Goal: Transaction & Acquisition: Purchase product/service

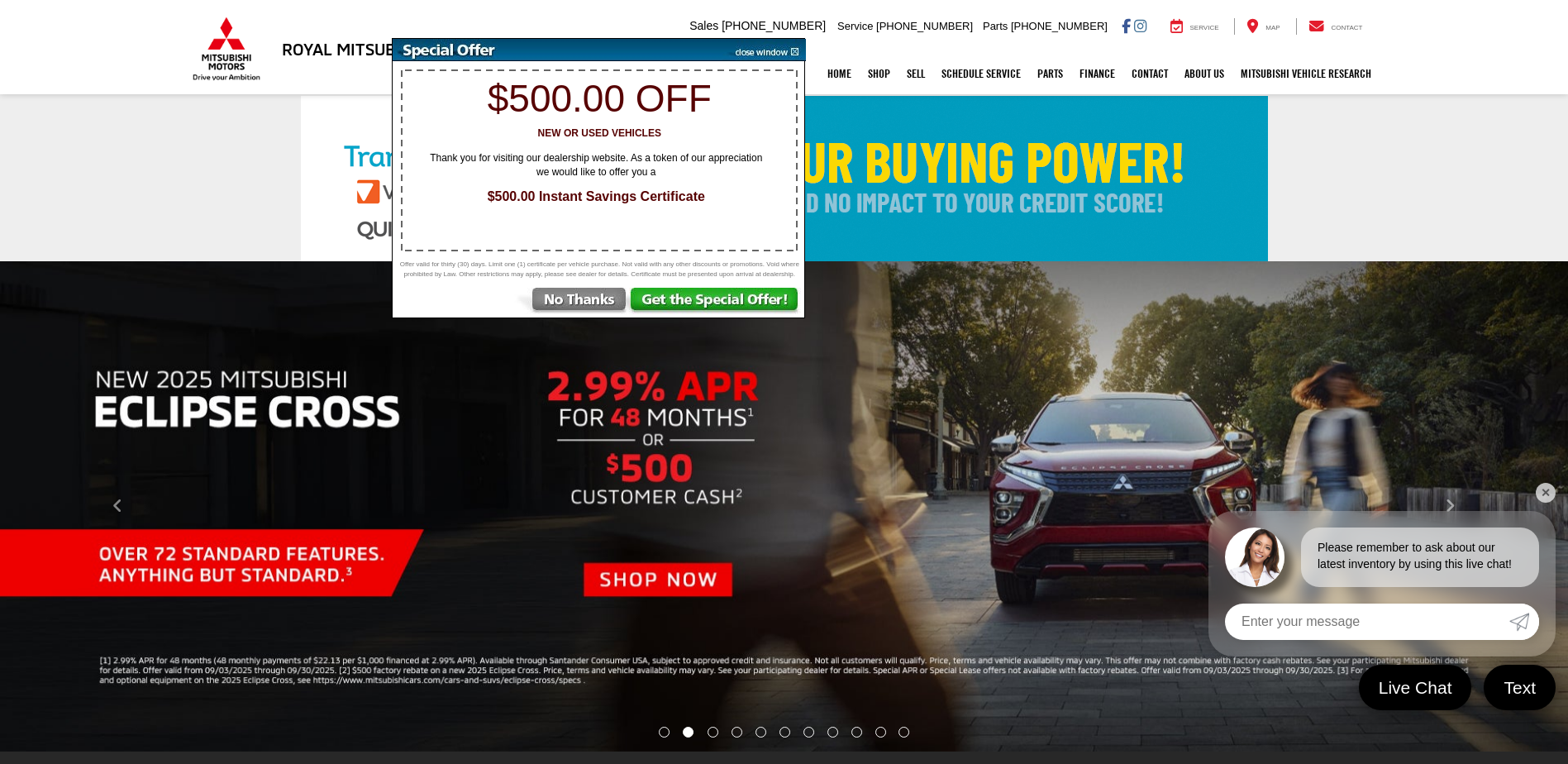
click at [587, 306] on img at bounding box center [571, 303] width 115 height 30
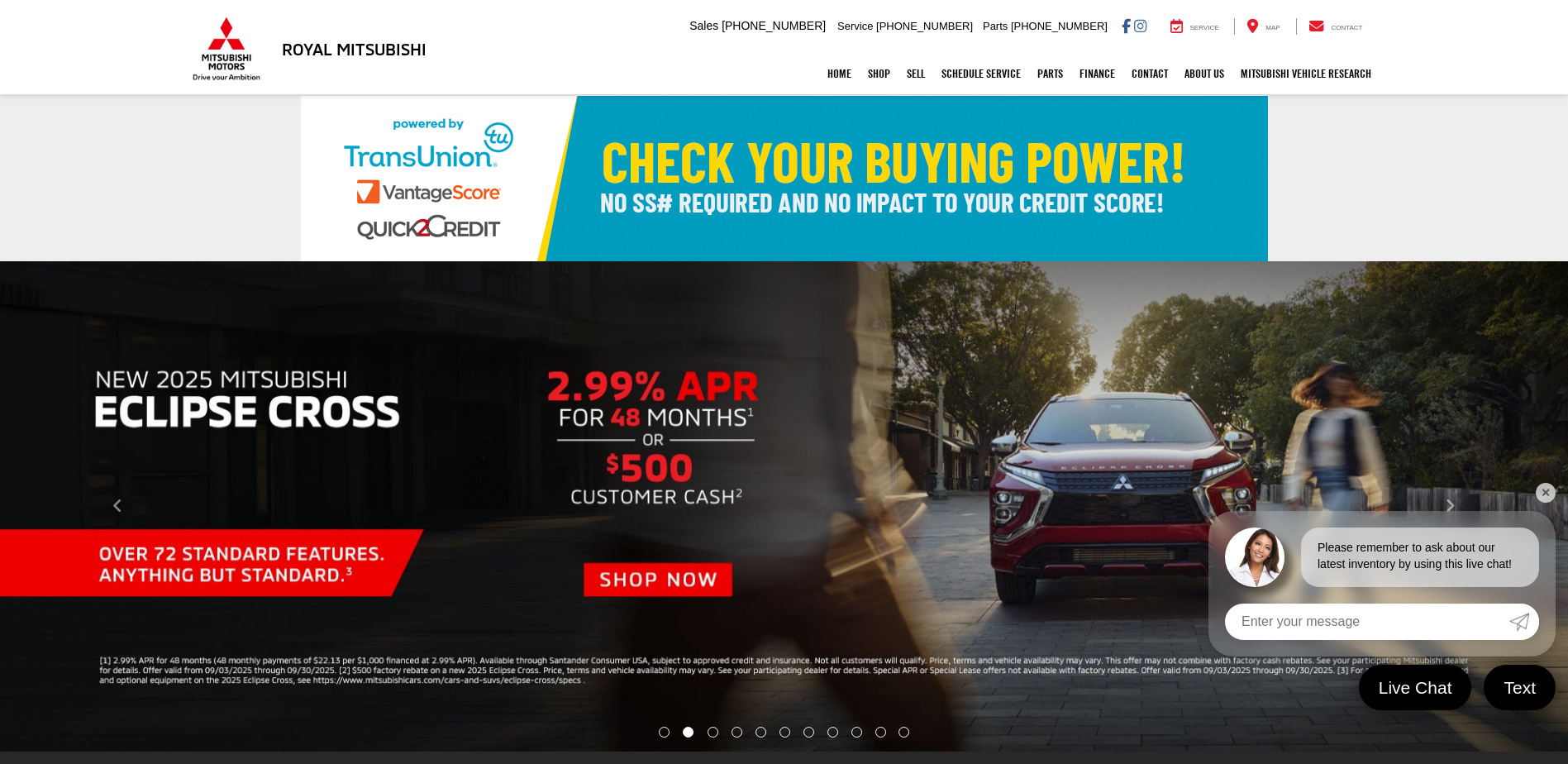
click at [1540, 487] on link "✕" at bounding box center [1546, 493] width 20 height 20
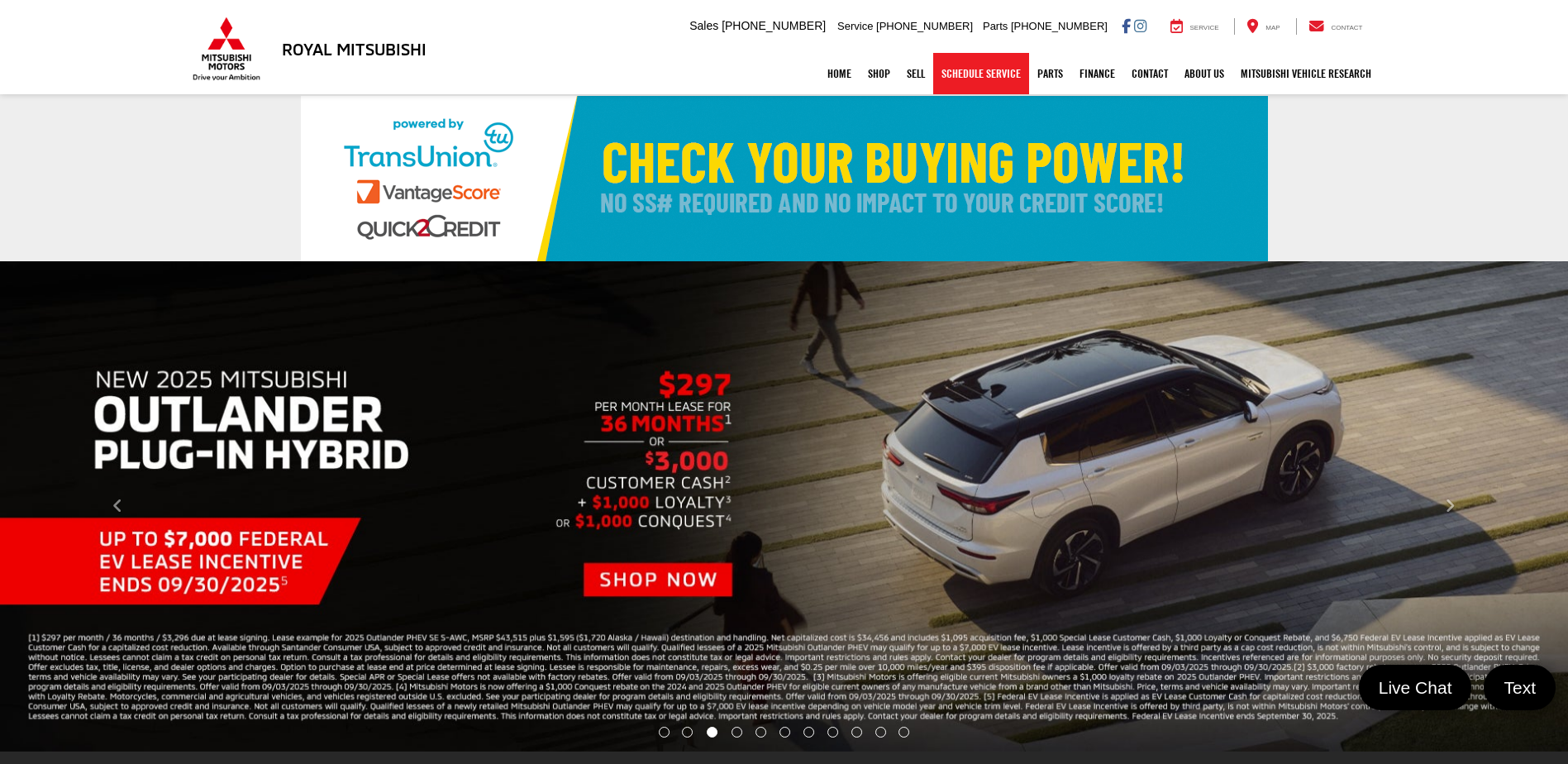
click at [998, 77] on link "Schedule Service" at bounding box center [981, 74] width 96 height 42
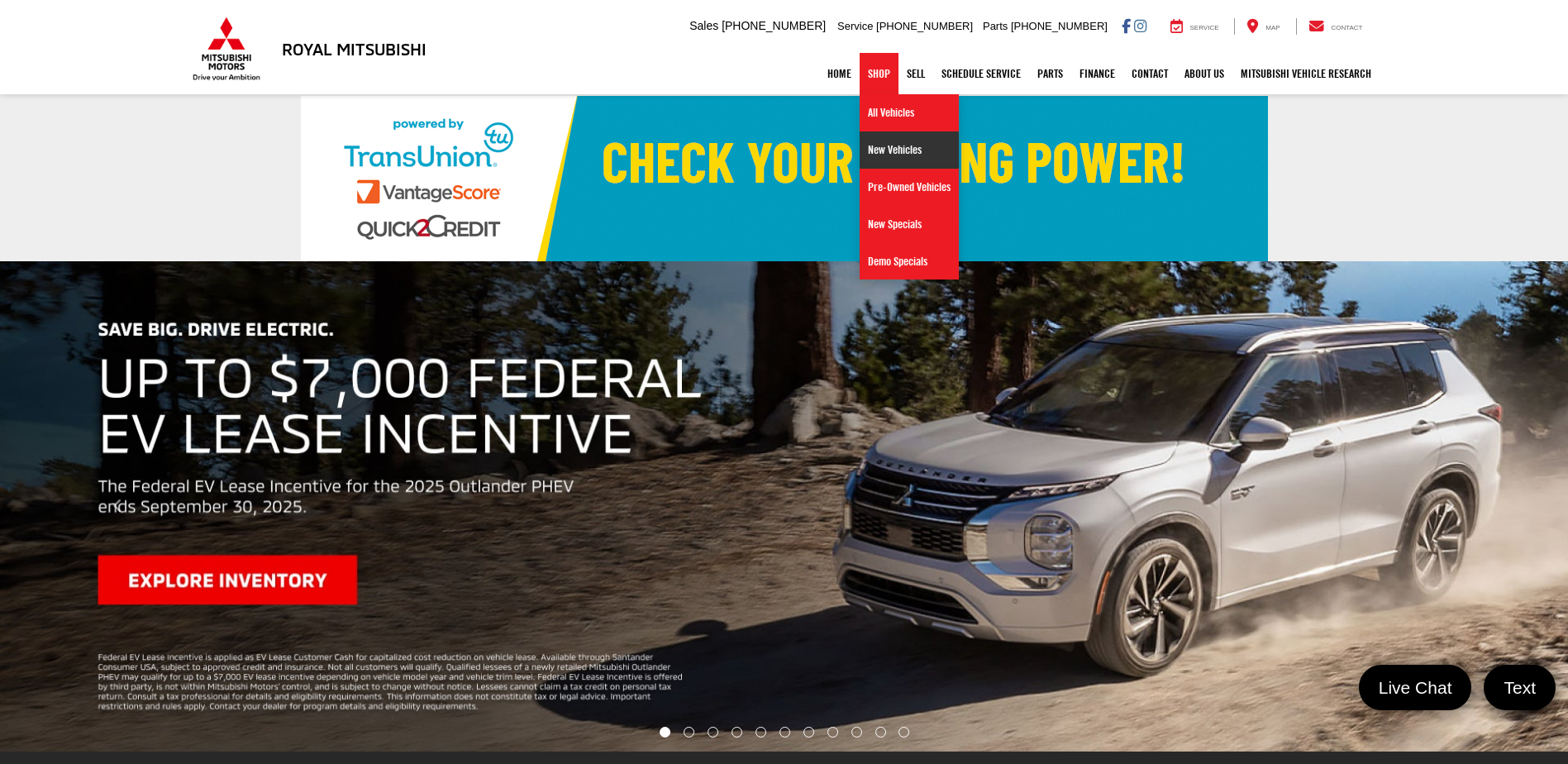
click at [876, 150] on link "New Vehicles" at bounding box center [909, 150] width 99 height 37
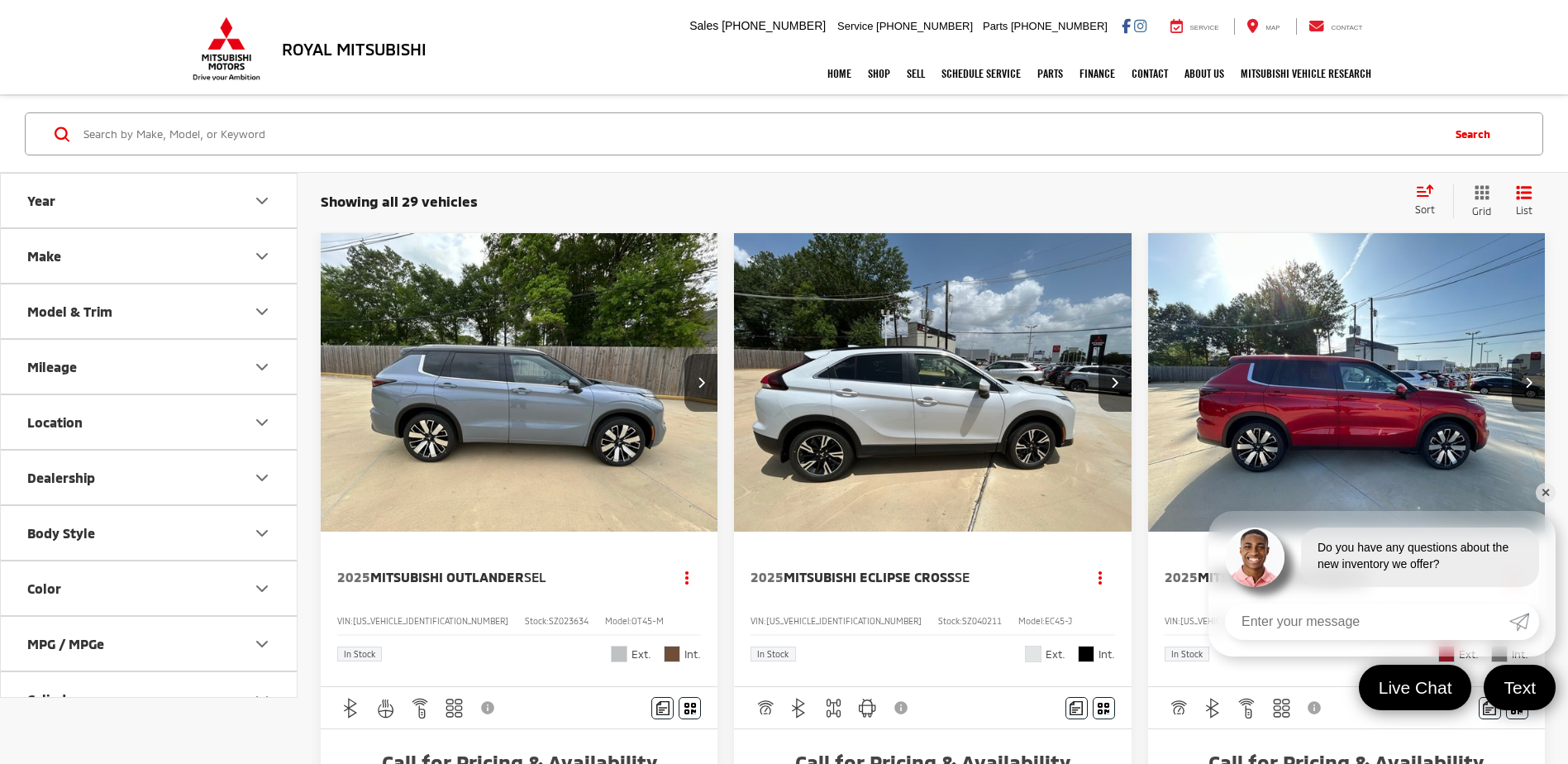
click at [1543, 496] on link "✕" at bounding box center [1546, 493] width 20 height 20
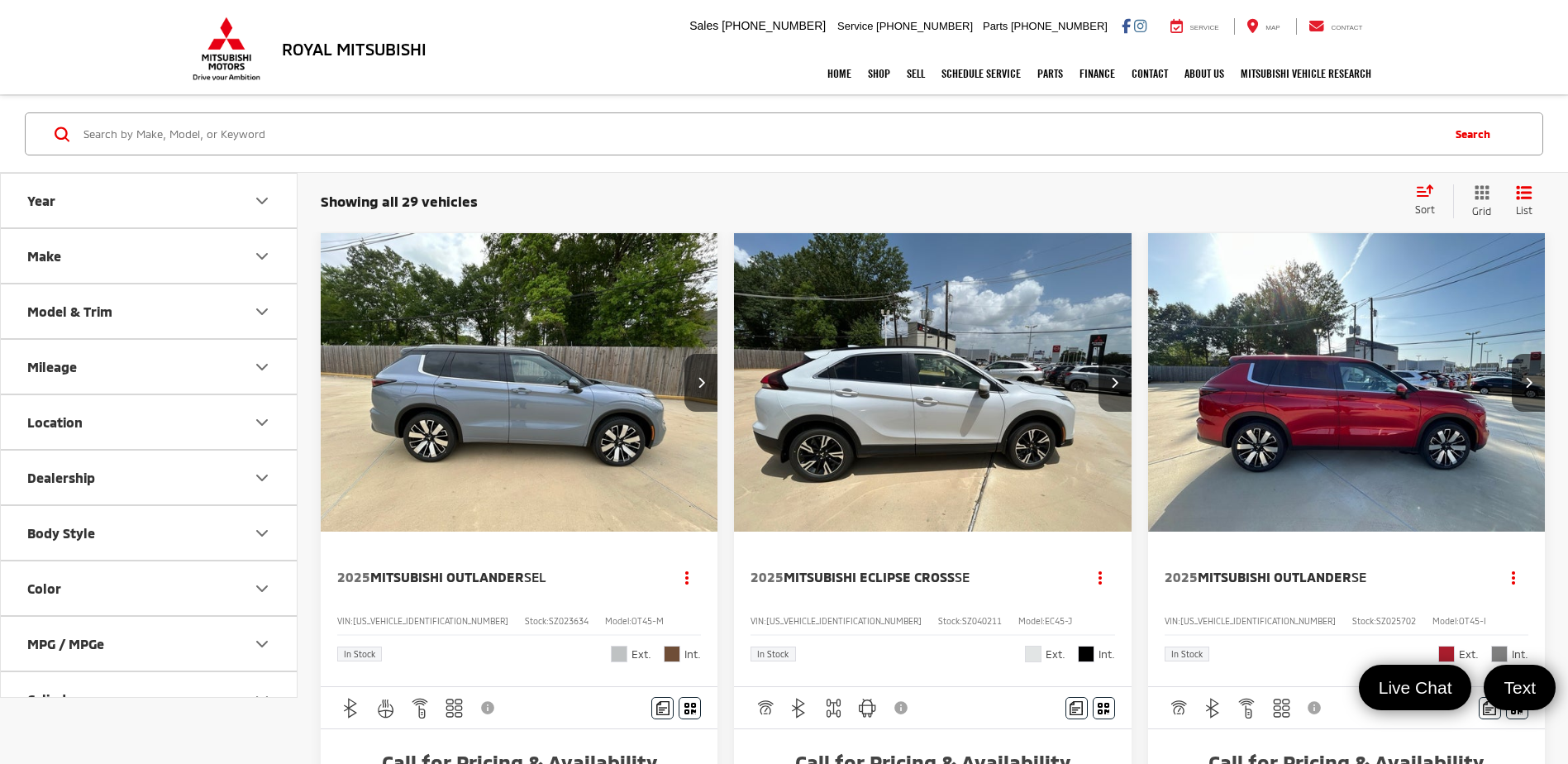
click at [1417, 198] on div "Sort" at bounding box center [1430, 201] width 46 height 33
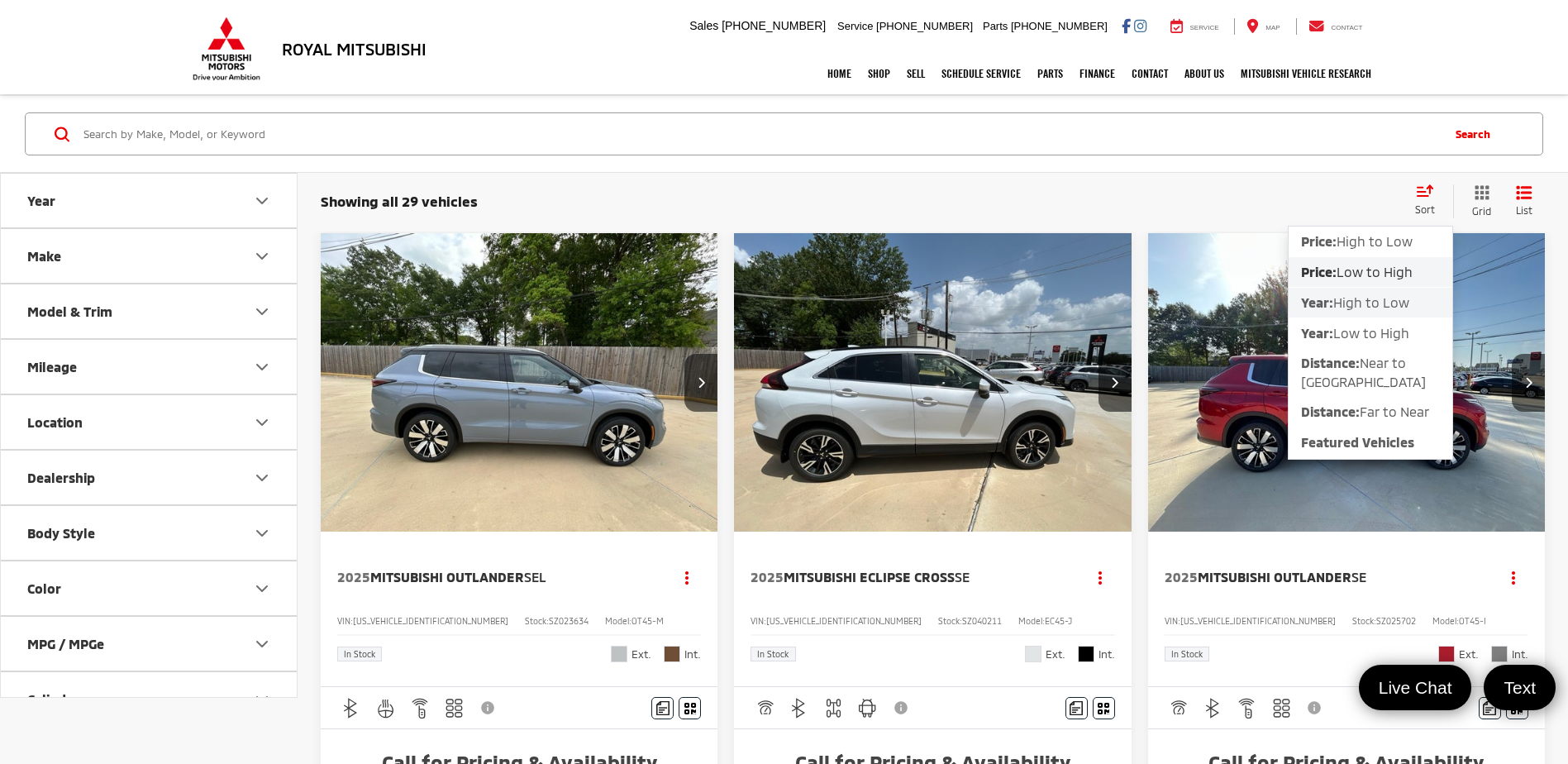
click at [1357, 302] on span "High to Low" at bounding box center [1372, 302] width 76 height 16
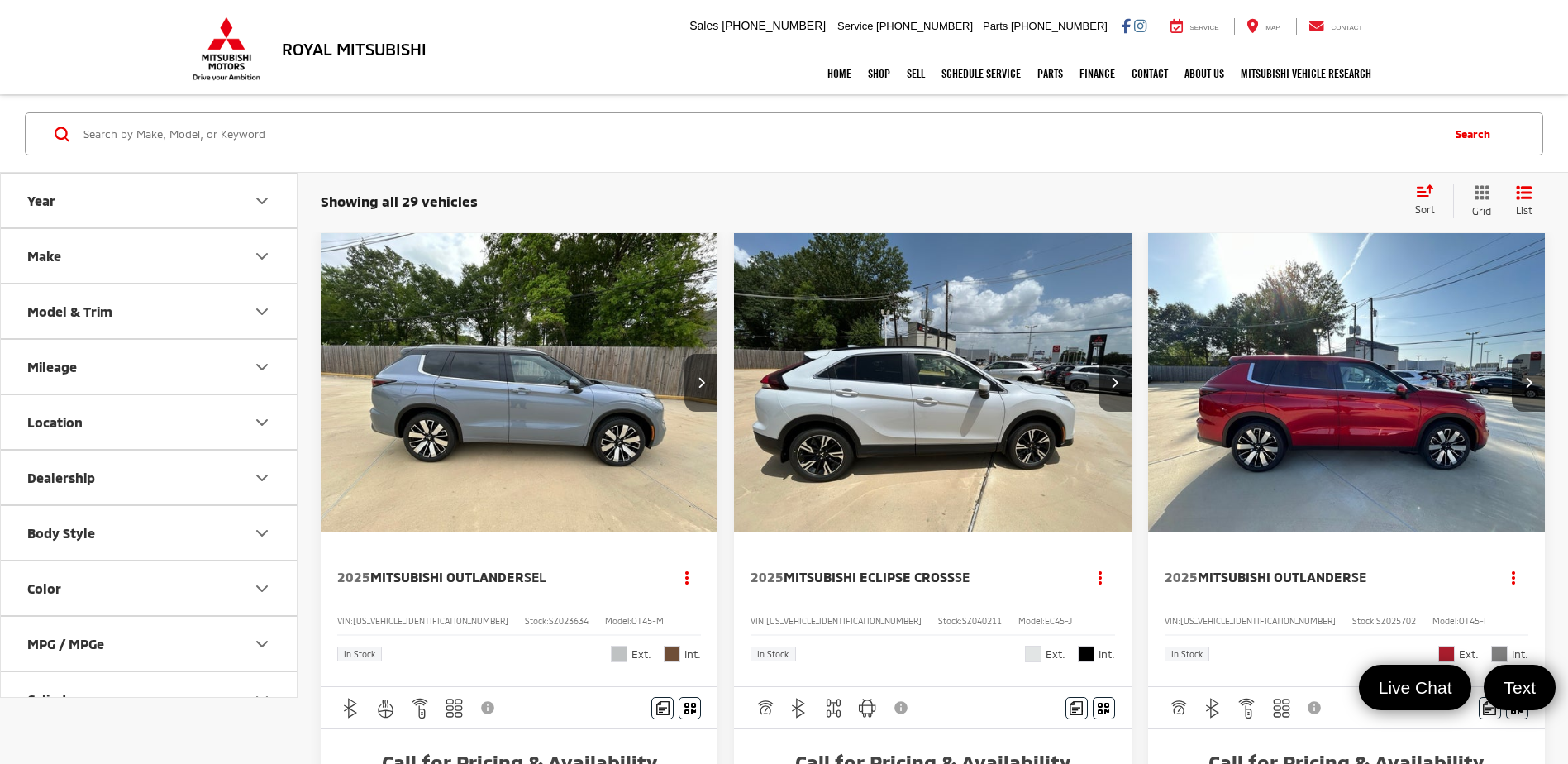
click at [479, 399] on img "2025 Mitsubishi Outlander SEL 0" at bounding box center [519, 383] width 400 height 299
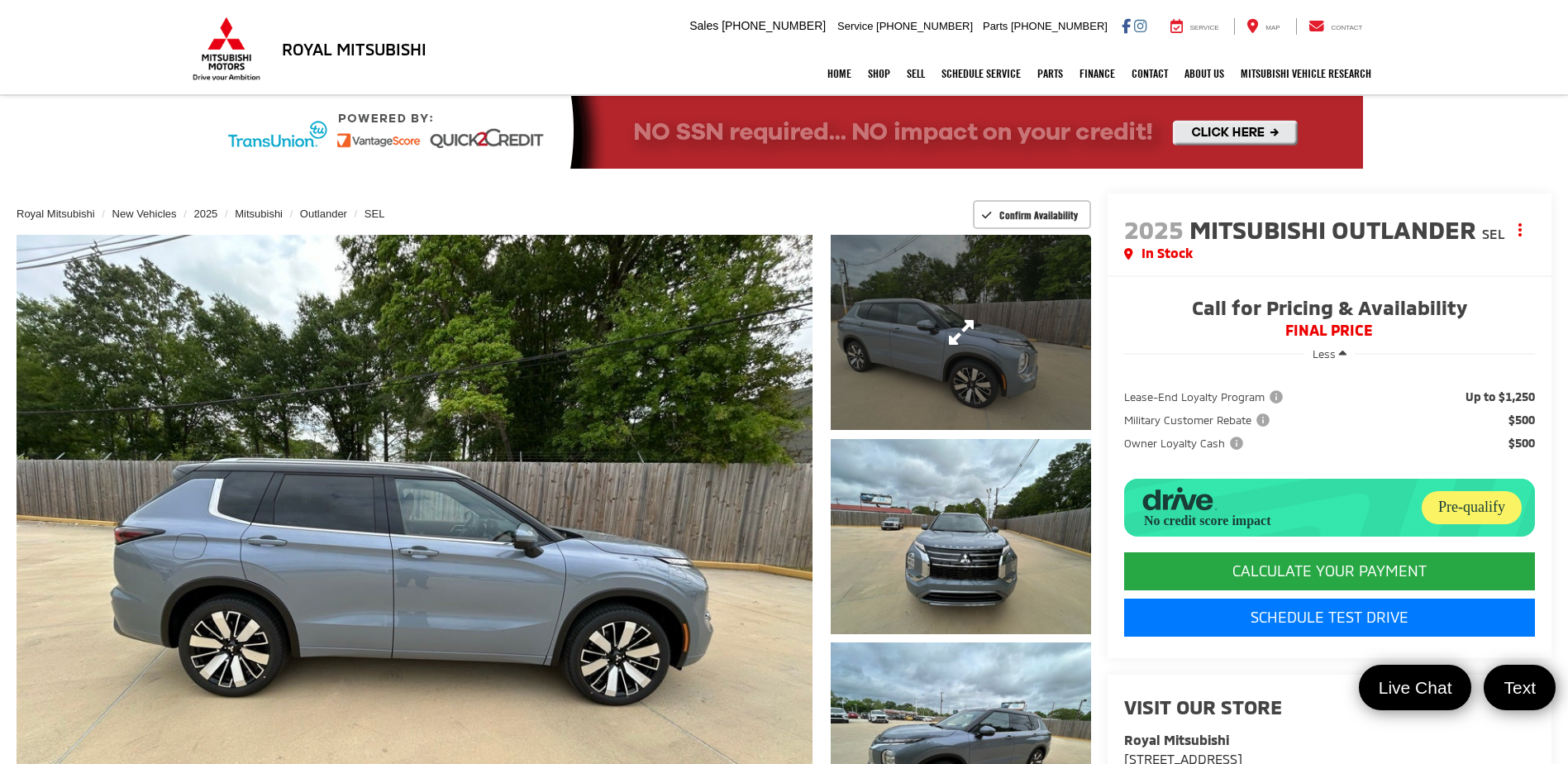
click at [917, 329] on link "Expand Photo 1" at bounding box center [961, 332] width 259 height 195
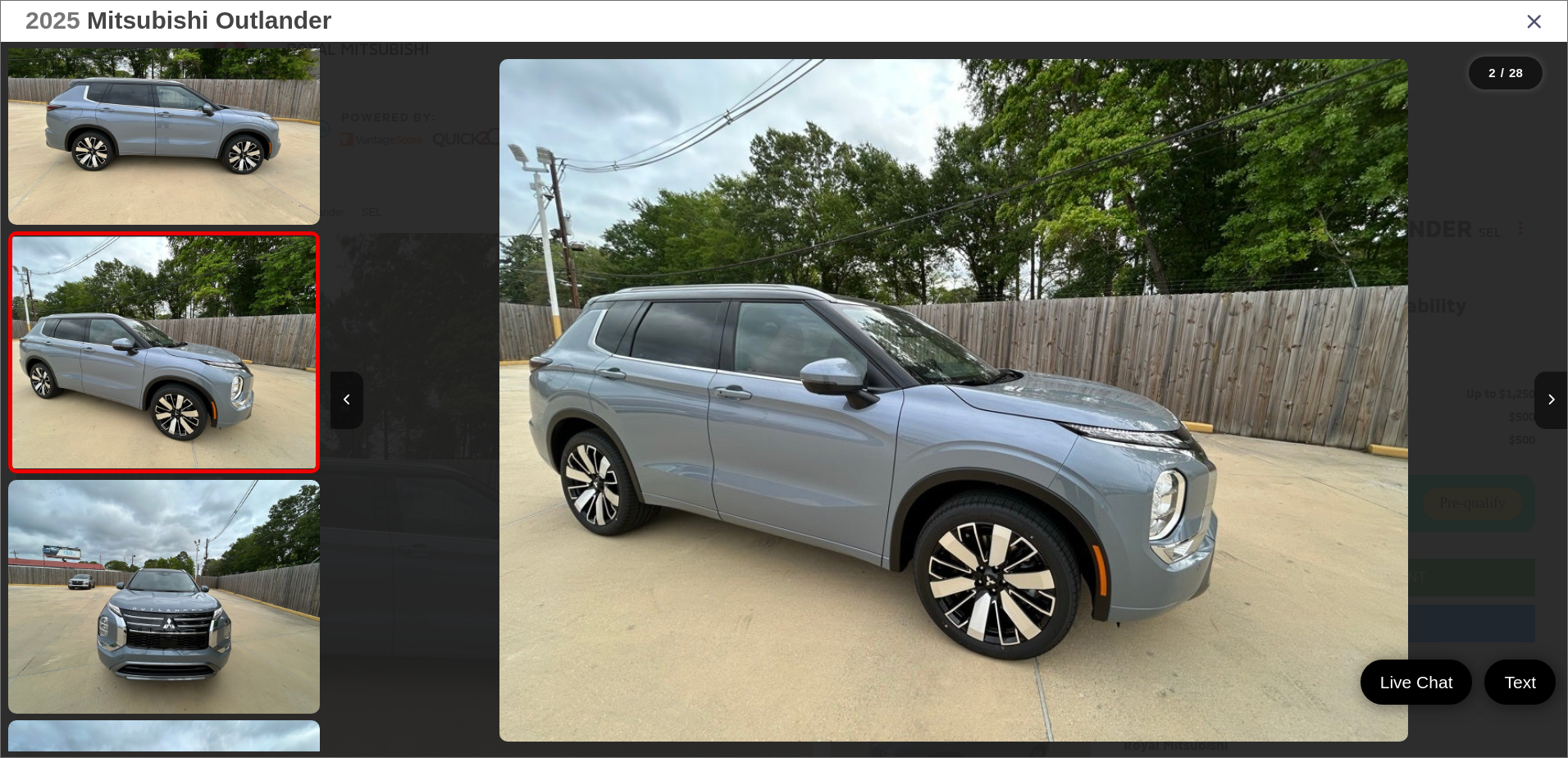
scroll to position [0, 1237]
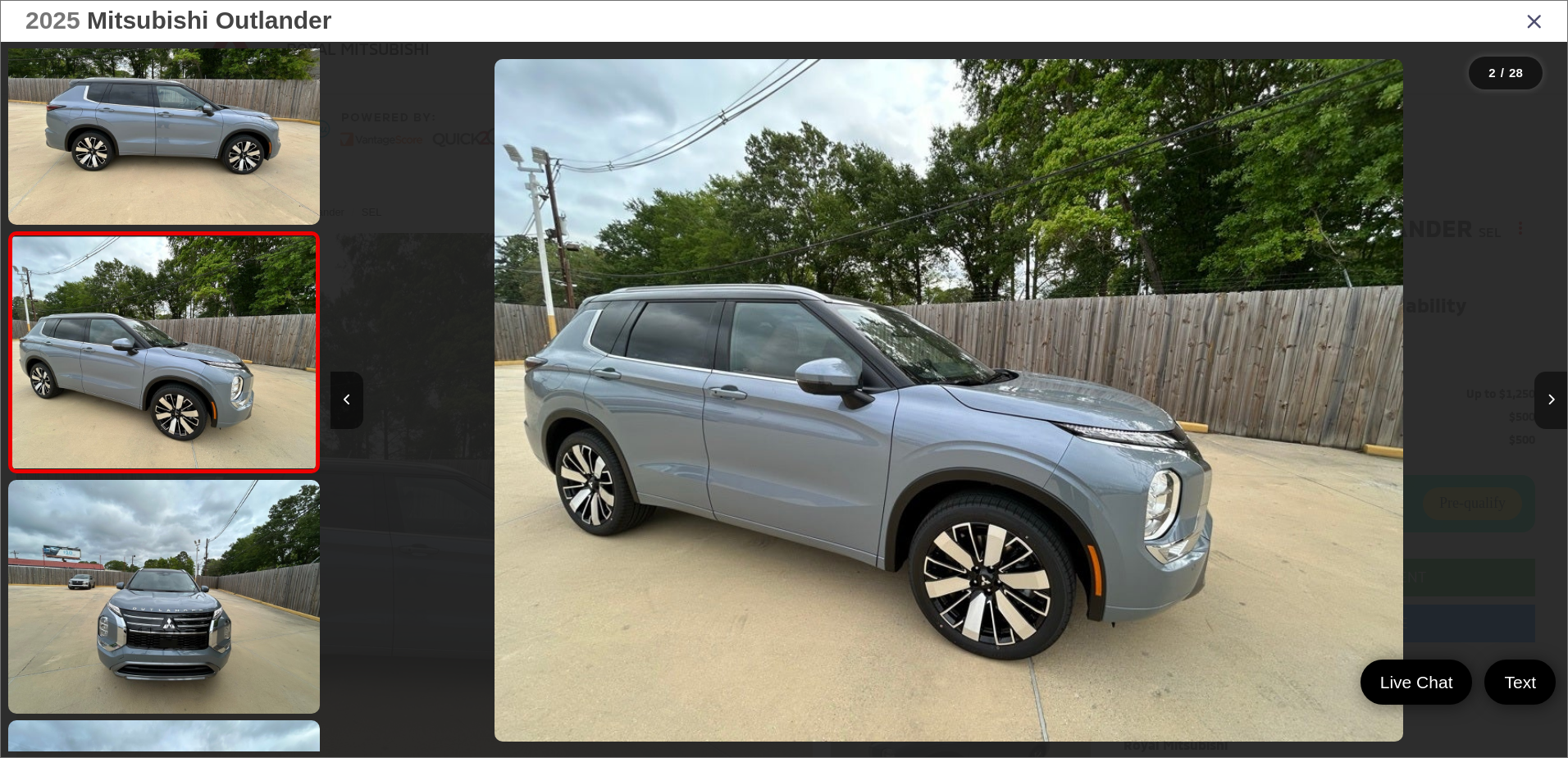
click at [1548, 400] on icon "Next image" at bounding box center [1551, 399] width 7 height 11
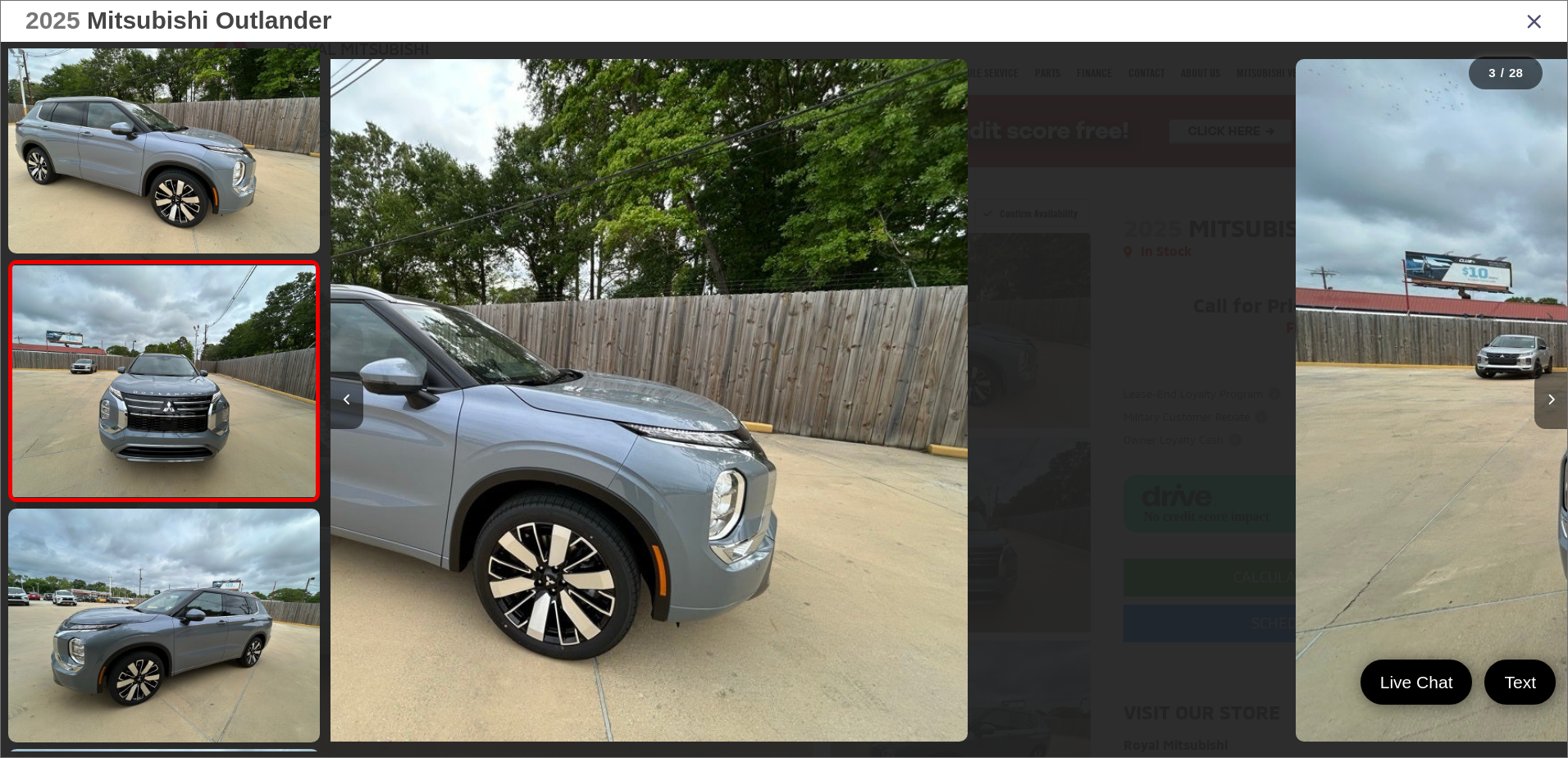
scroll to position [299, 0]
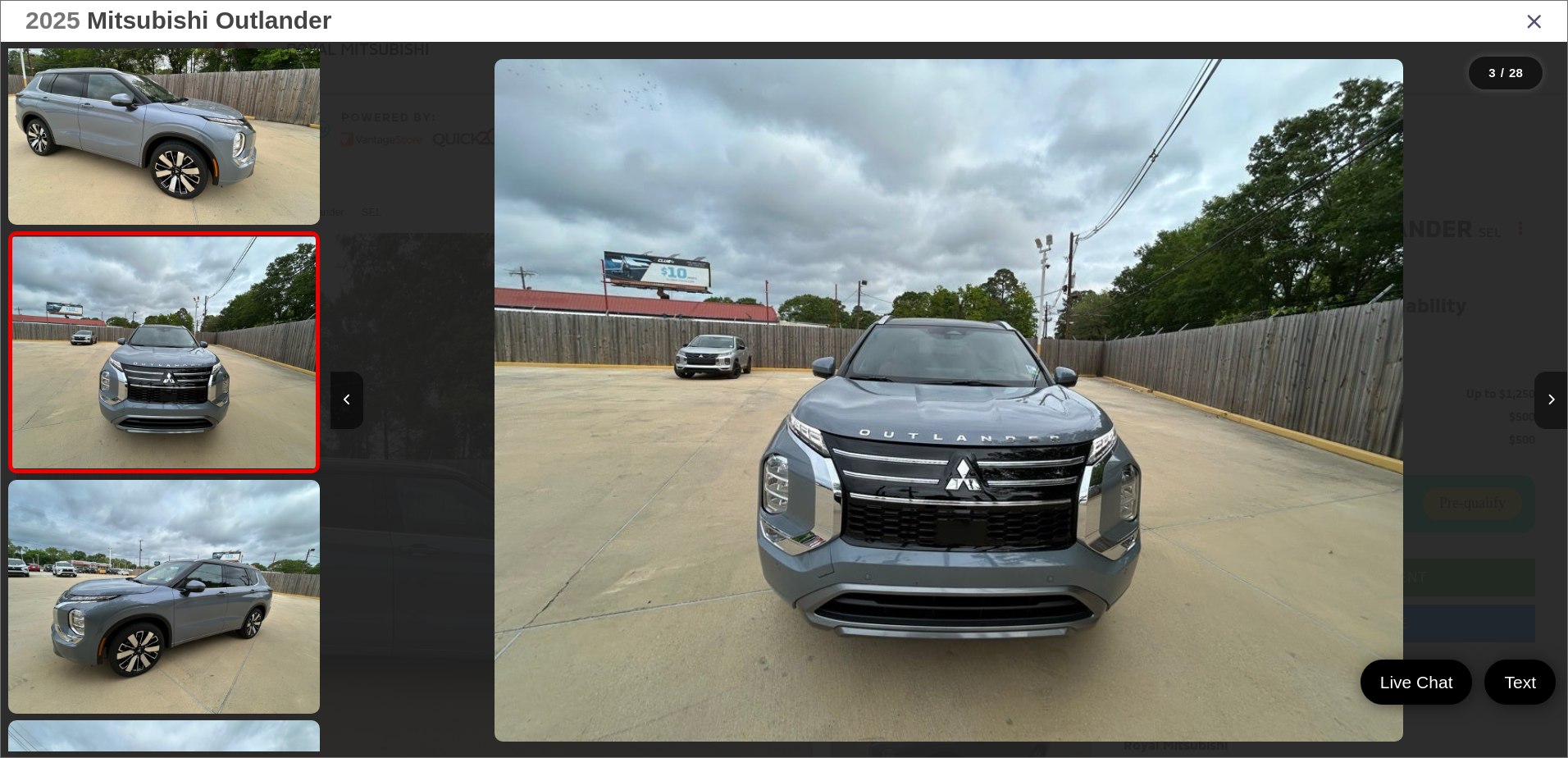
click at [1548, 400] on icon "Next image" at bounding box center [1551, 399] width 7 height 11
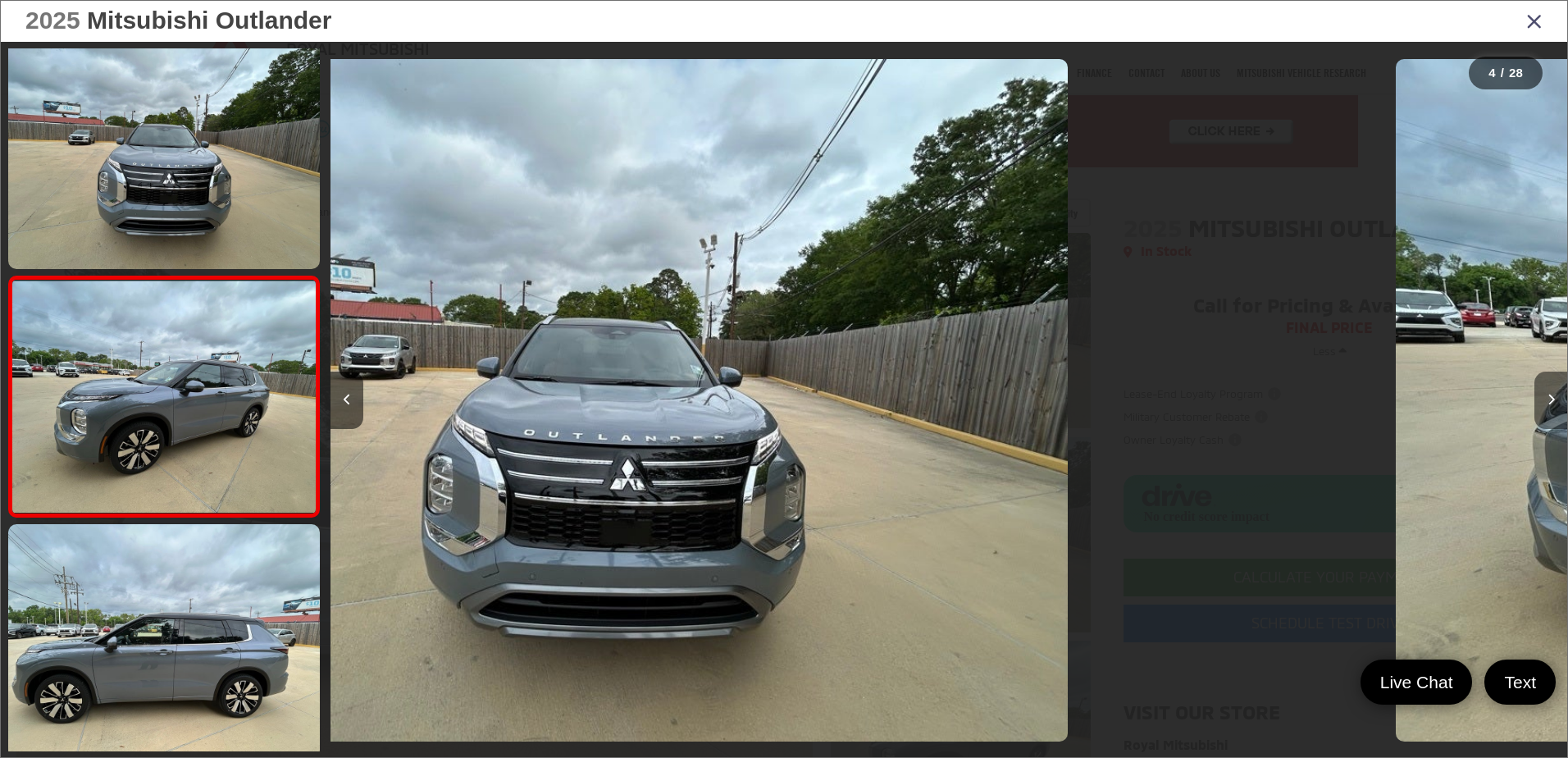
scroll to position [539, 0]
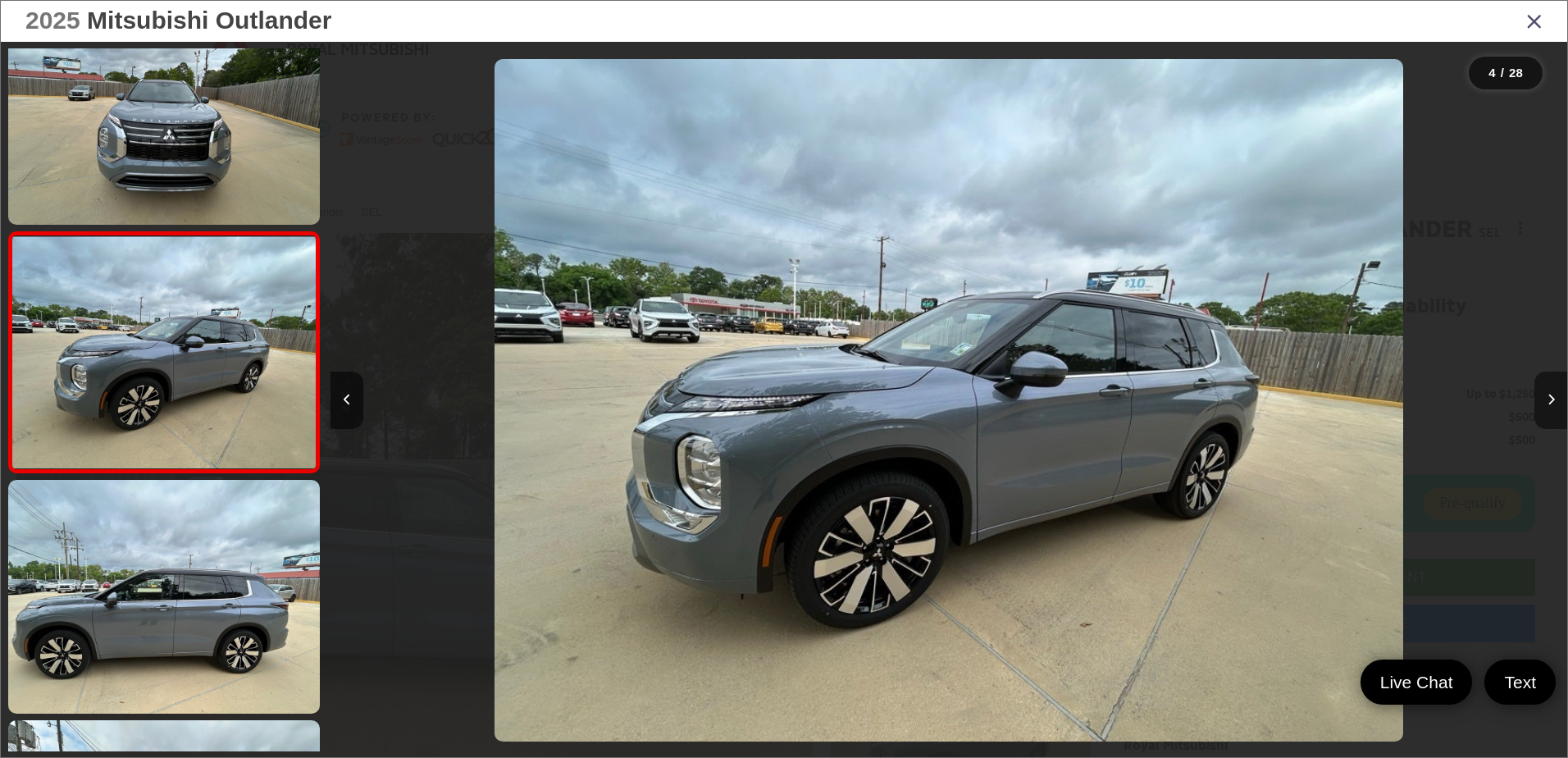
click at [1548, 400] on icon "Next image" at bounding box center [1551, 399] width 7 height 11
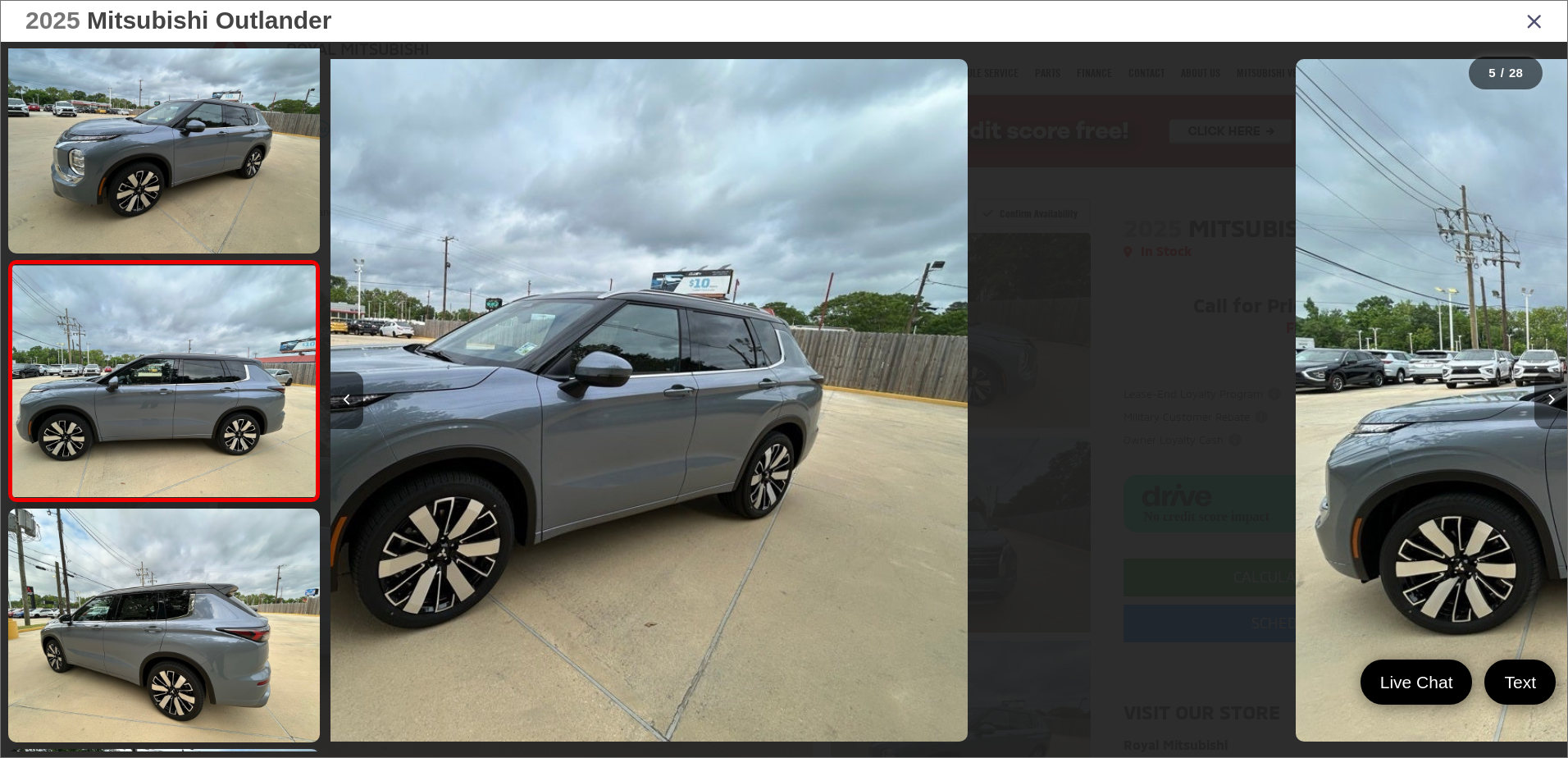
scroll to position [779, 0]
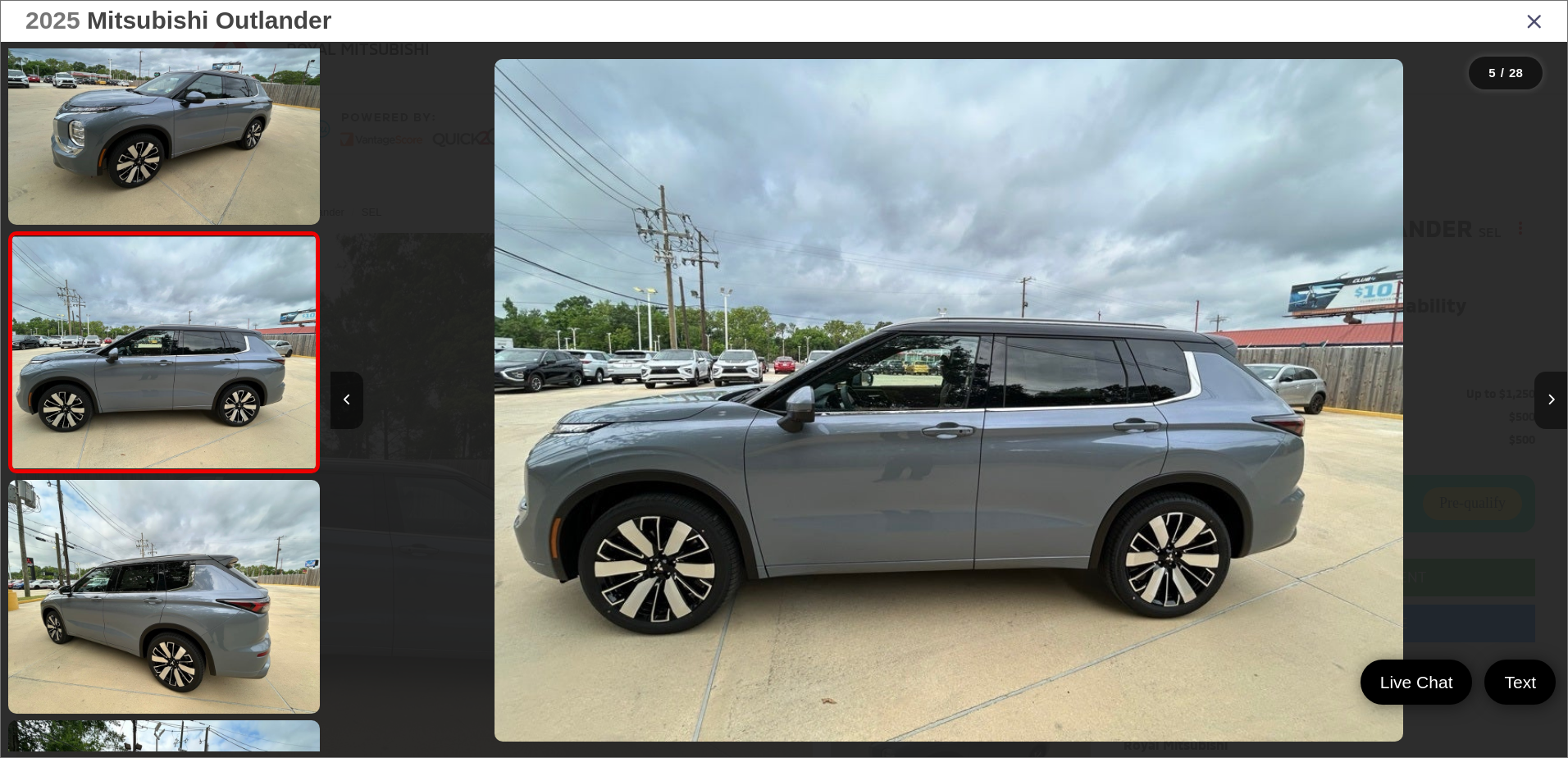
click at [1548, 400] on icon "Next image" at bounding box center [1551, 399] width 7 height 11
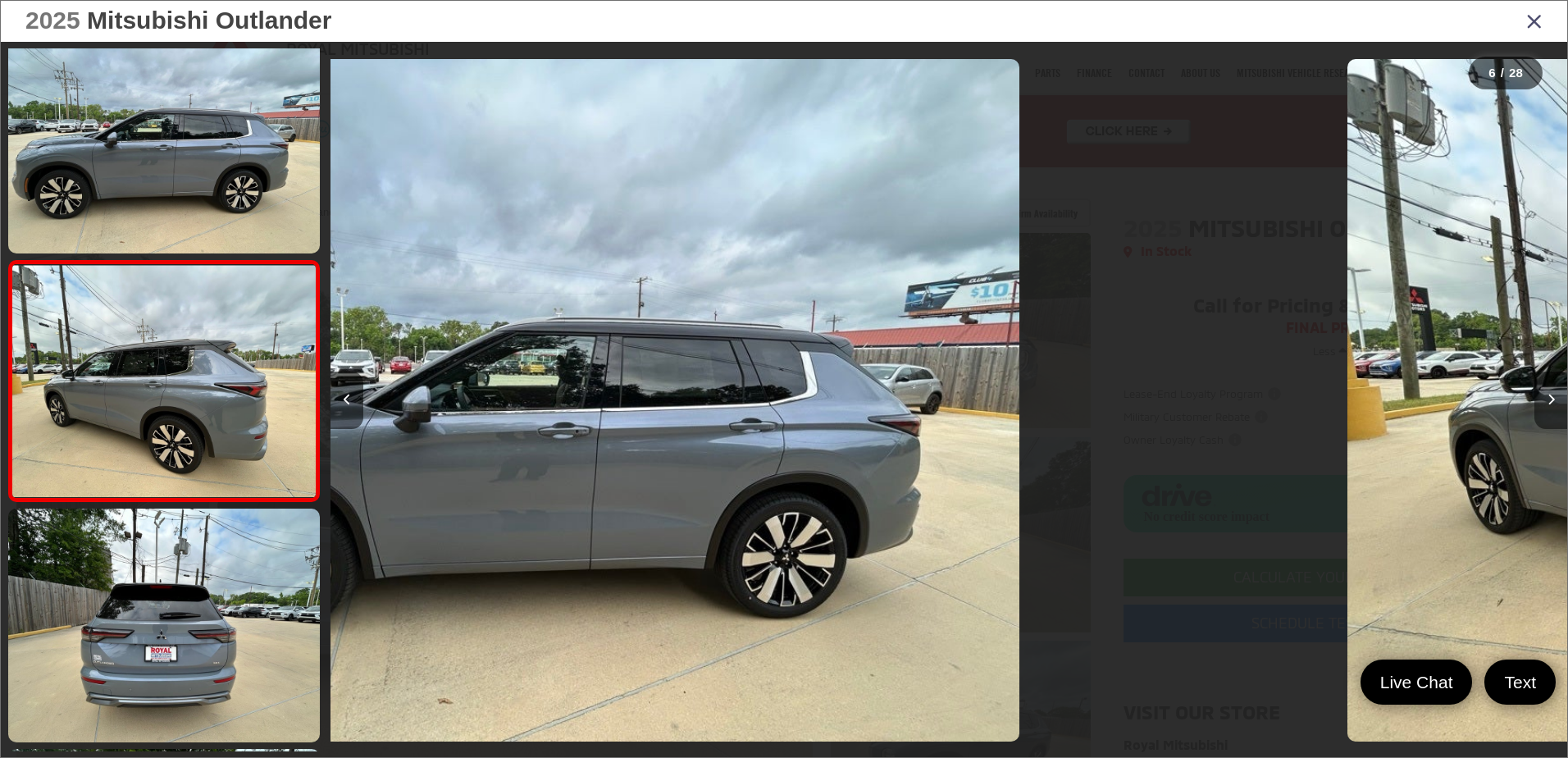
scroll to position [1020, 0]
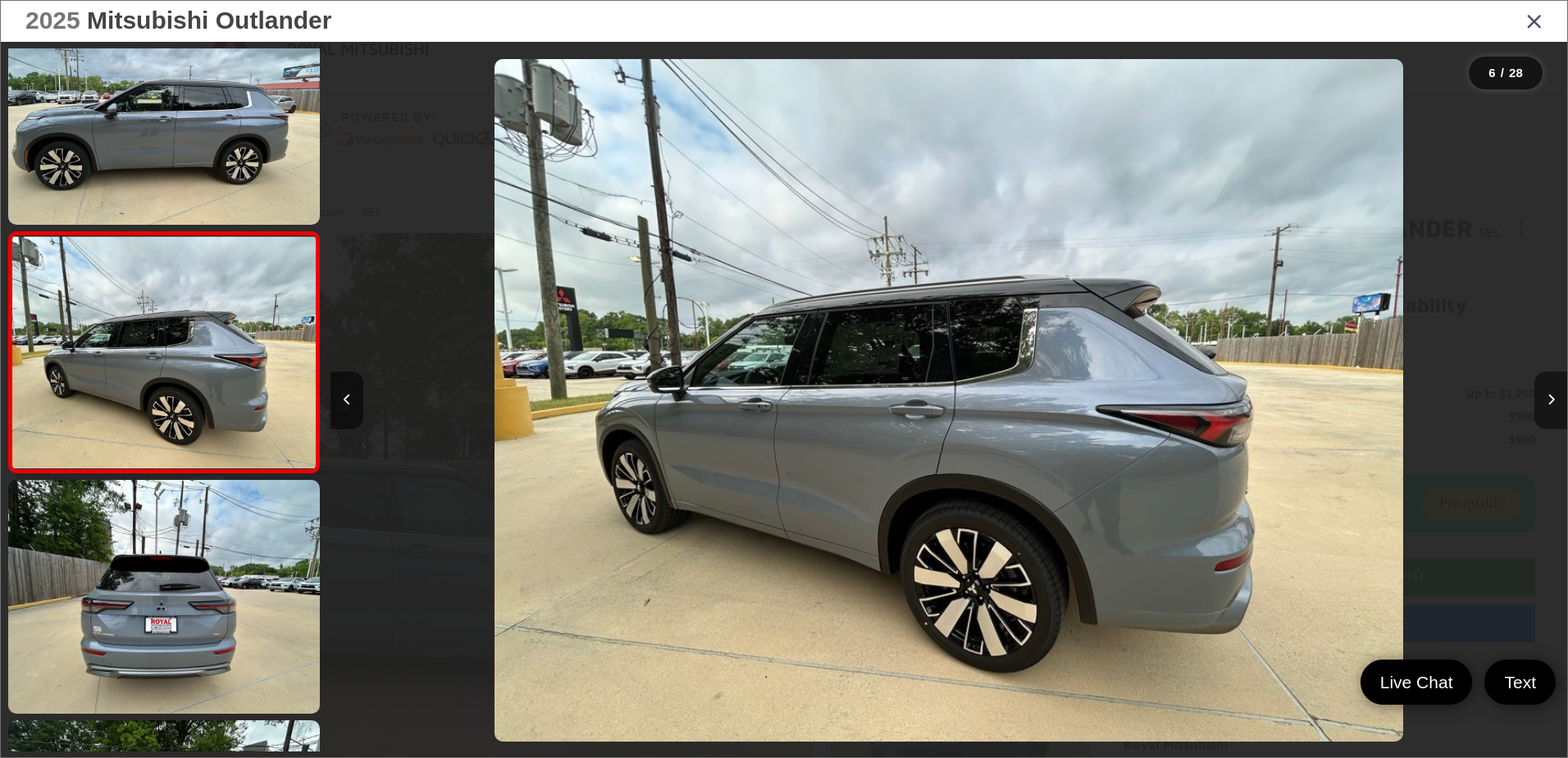
click at [1548, 400] on icon "Next image" at bounding box center [1551, 399] width 7 height 11
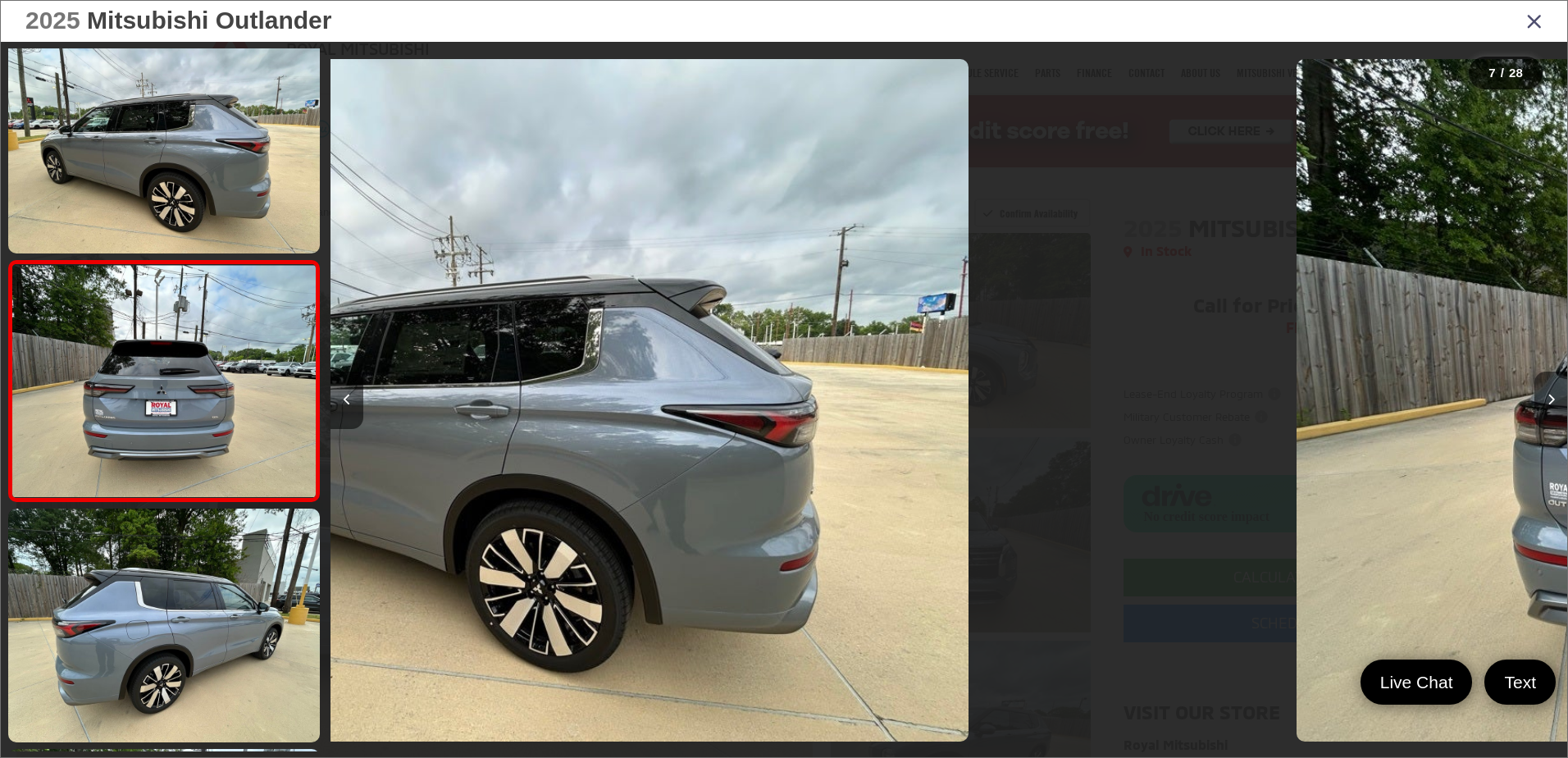
scroll to position [1260, 0]
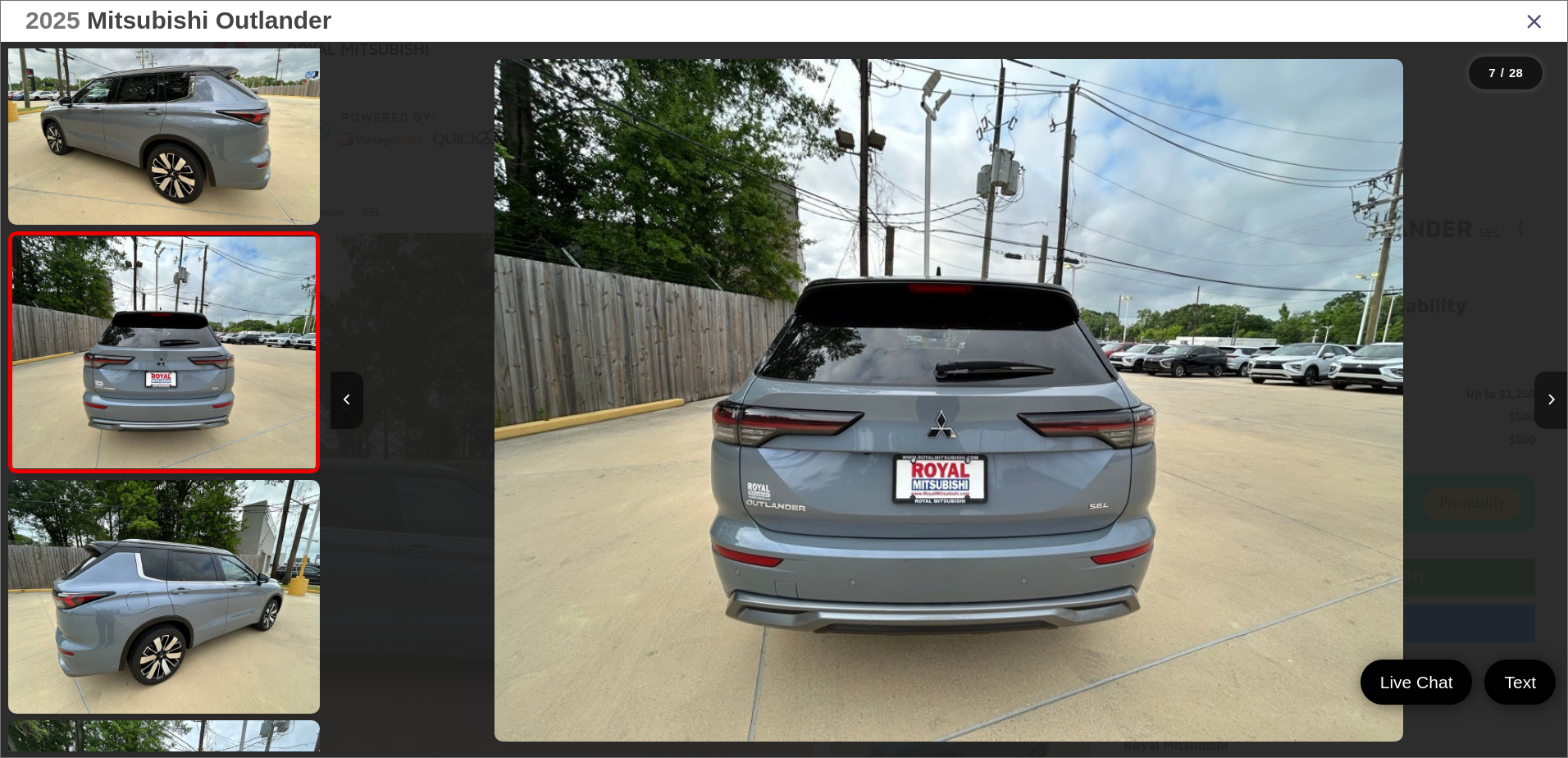
click at [1548, 400] on icon "Next image" at bounding box center [1551, 399] width 7 height 11
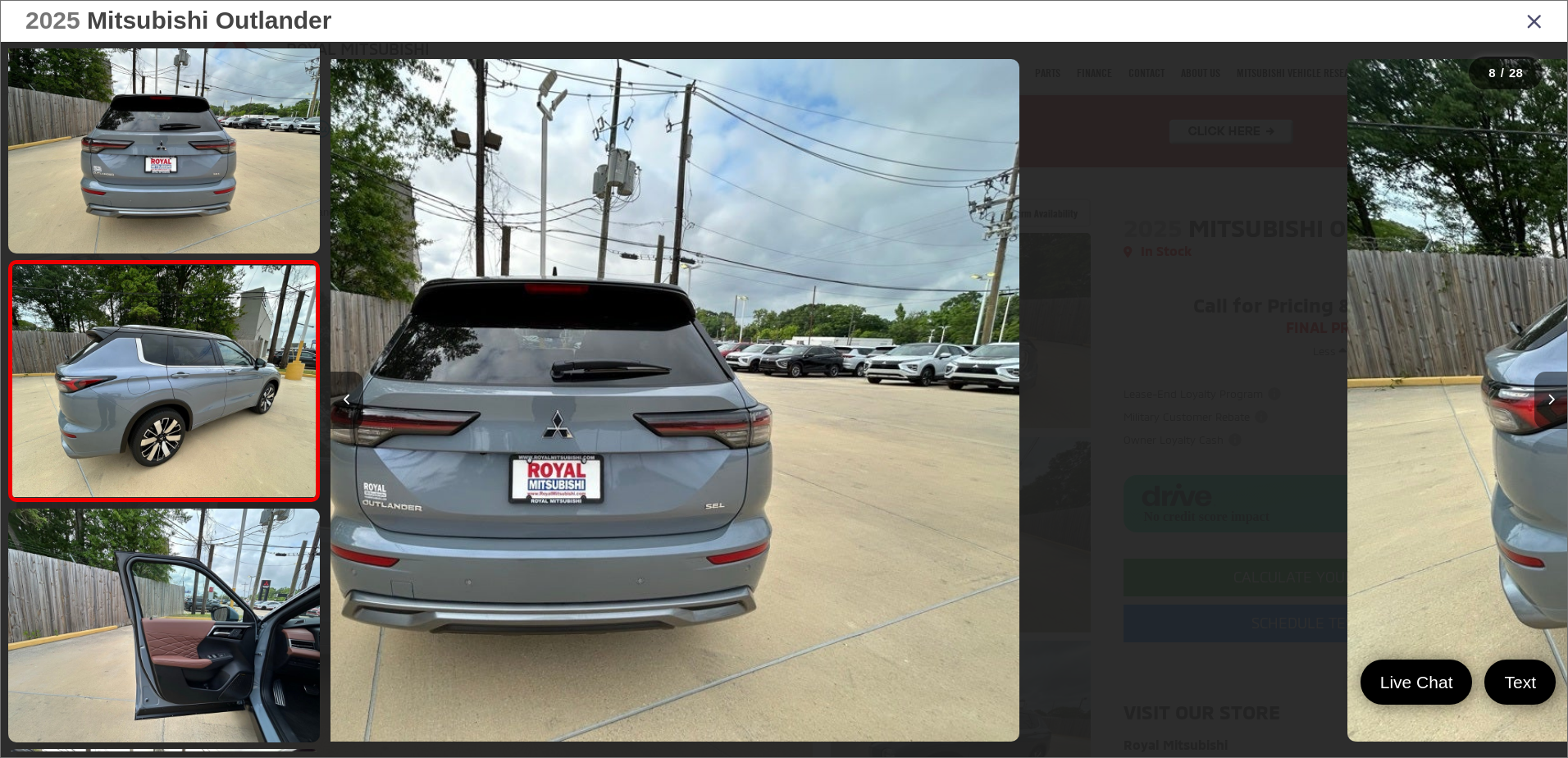
scroll to position [1501, 0]
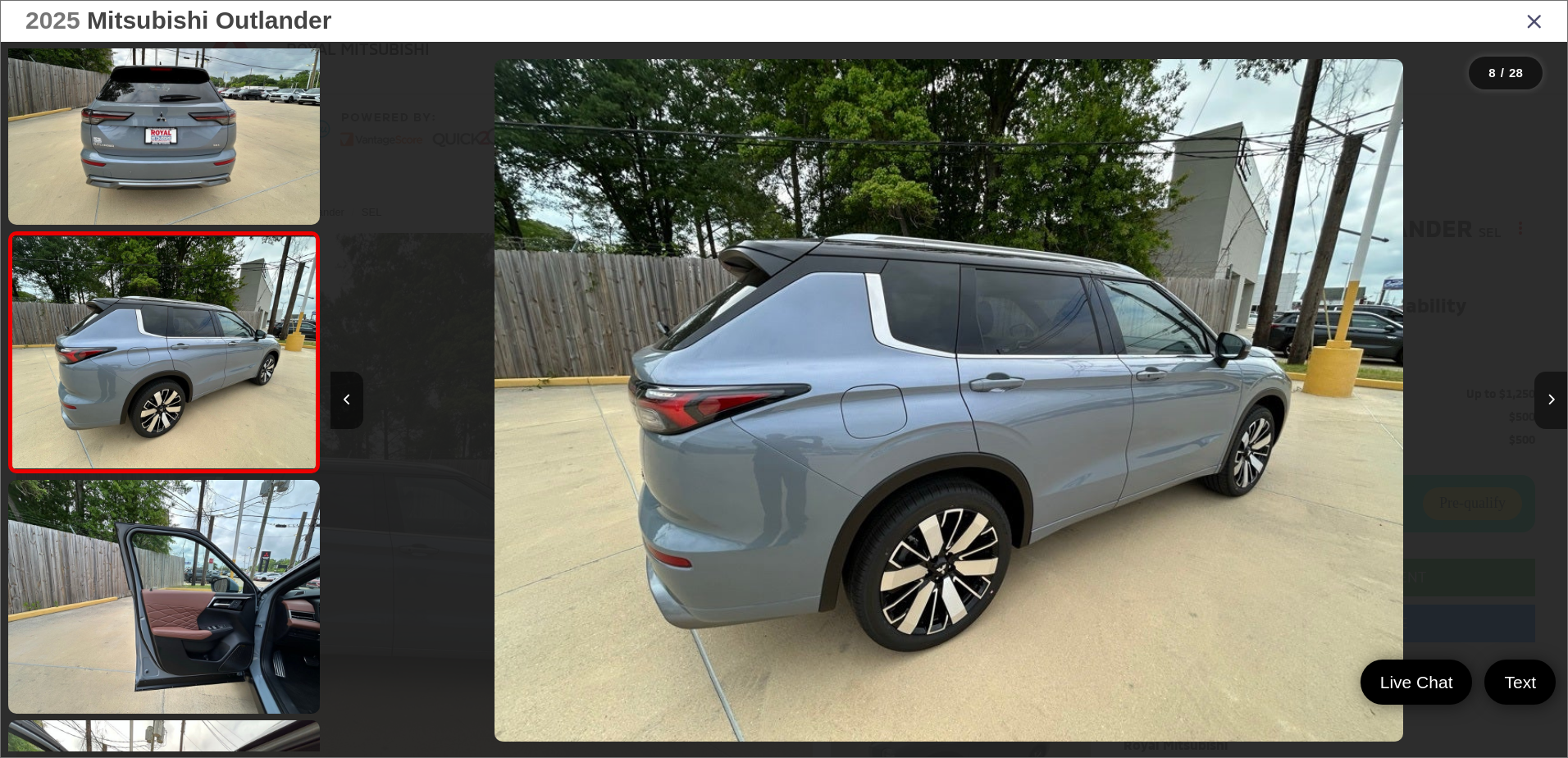
click at [1548, 400] on icon "Next image" at bounding box center [1551, 399] width 7 height 11
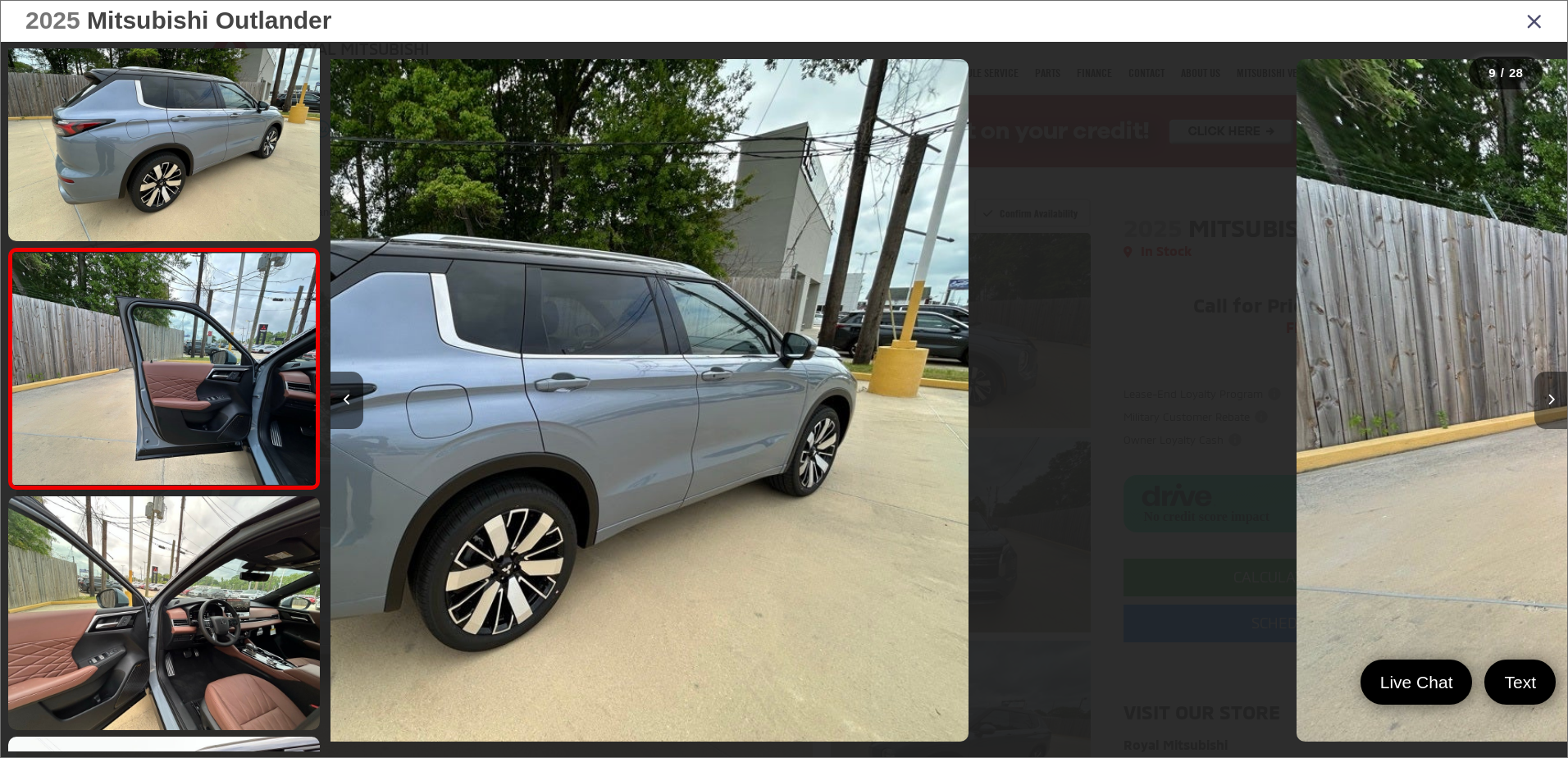
scroll to position [1742, 0]
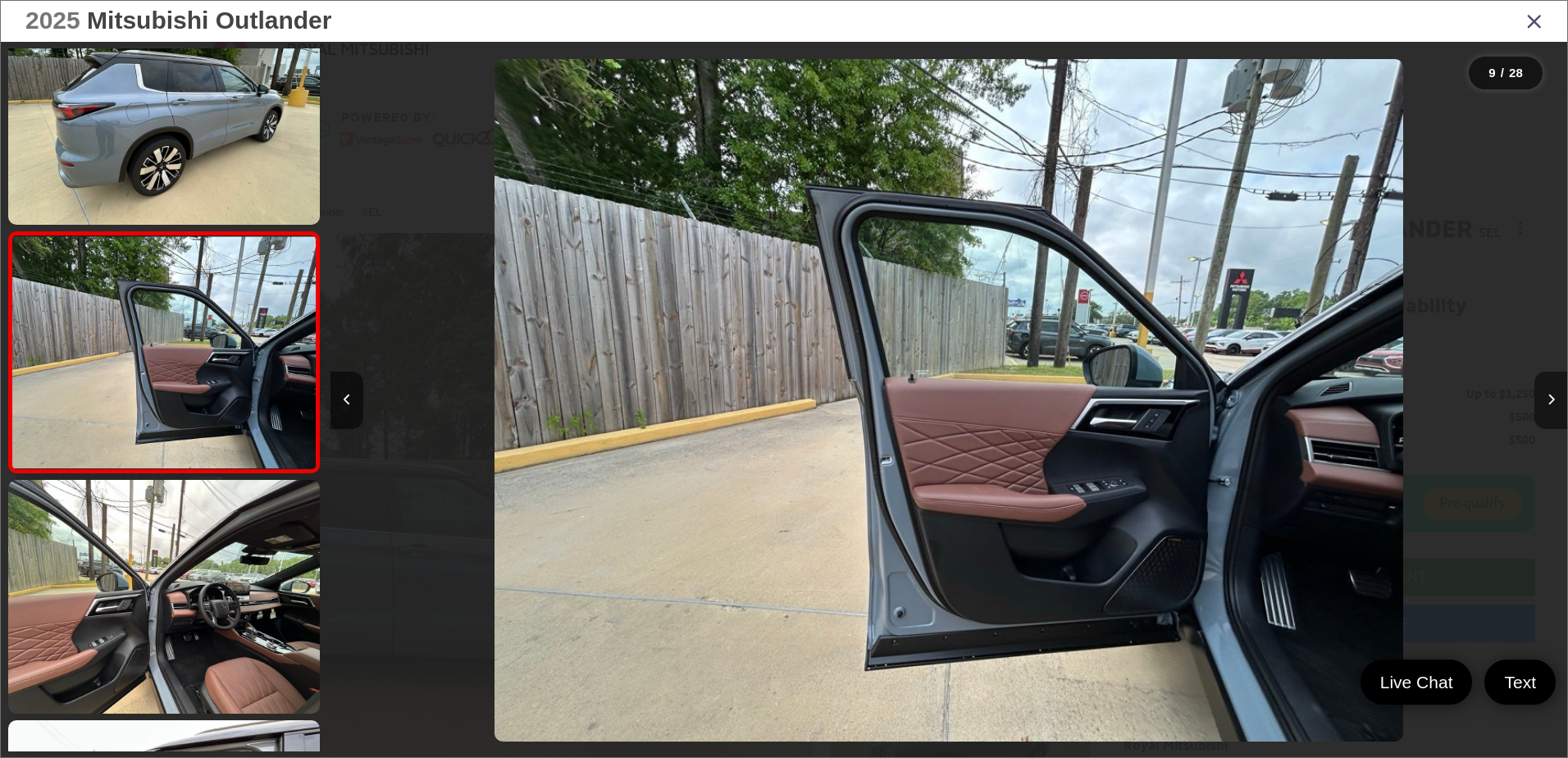
click at [1548, 400] on icon "Next image" at bounding box center [1551, 399] width 7 height 11
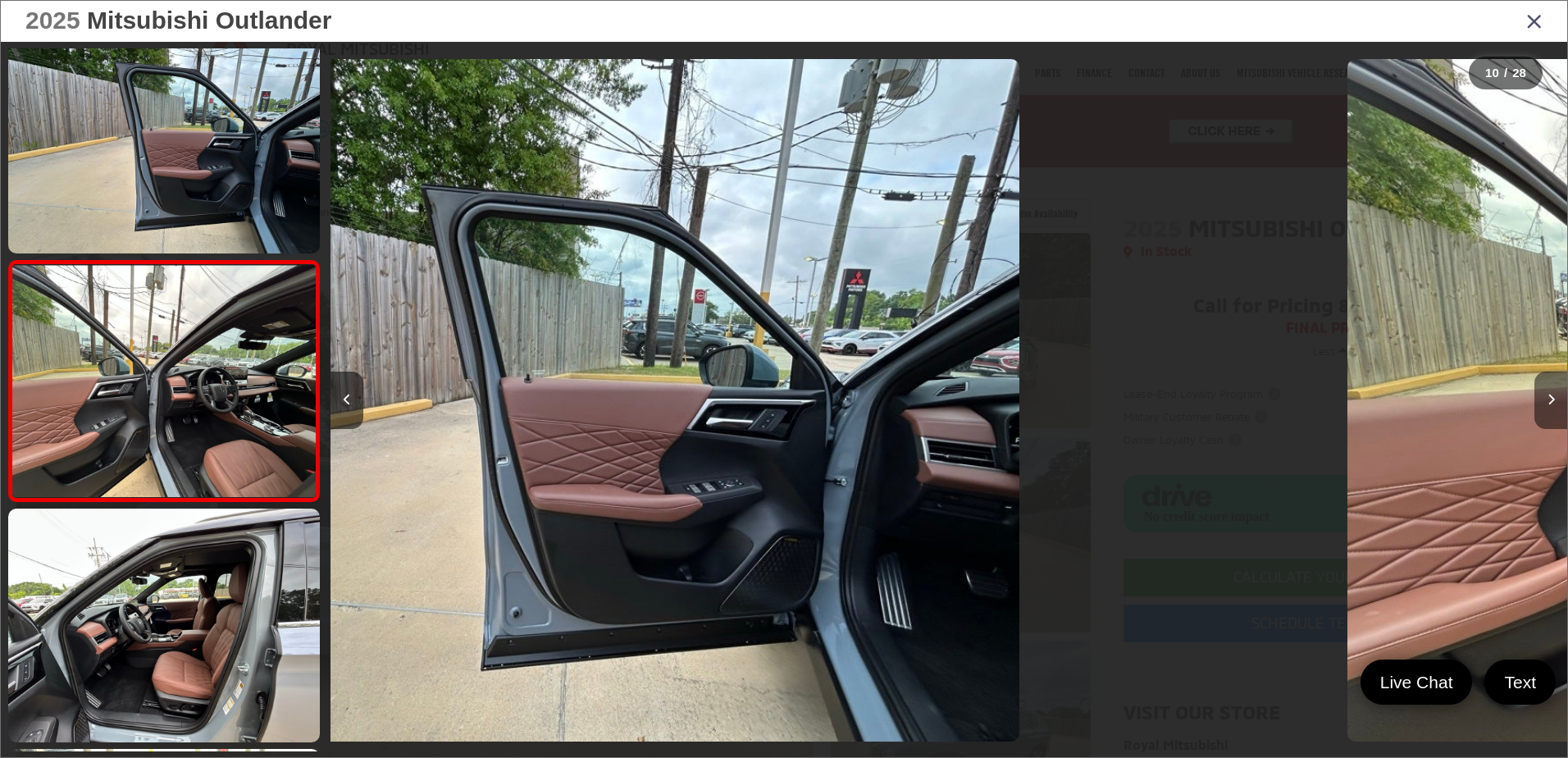
scroll to position [1981, 0]
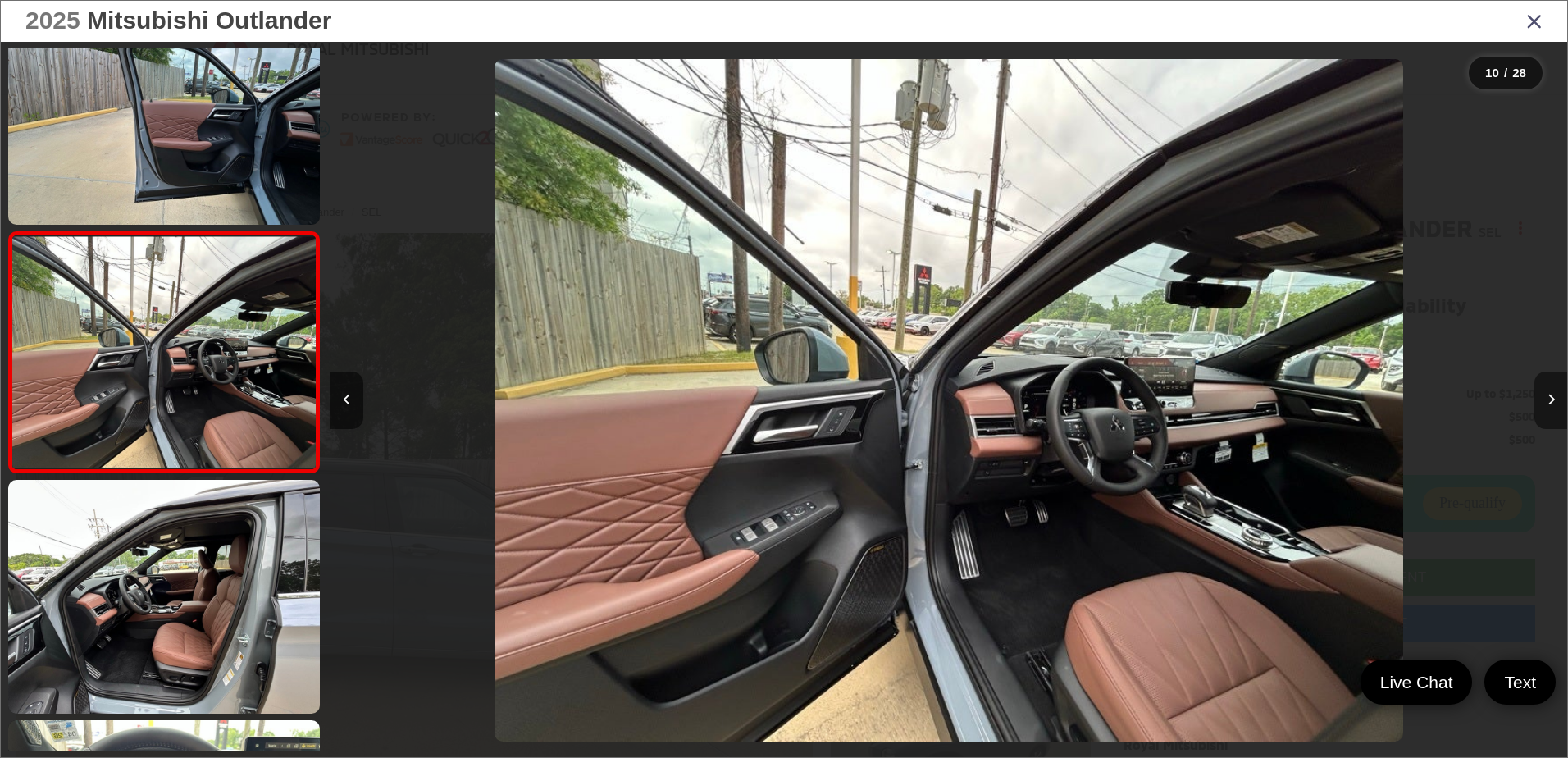
click at [1548, 400] on icon "Next image" at bounding box center [1551, 399] width 7 height 11
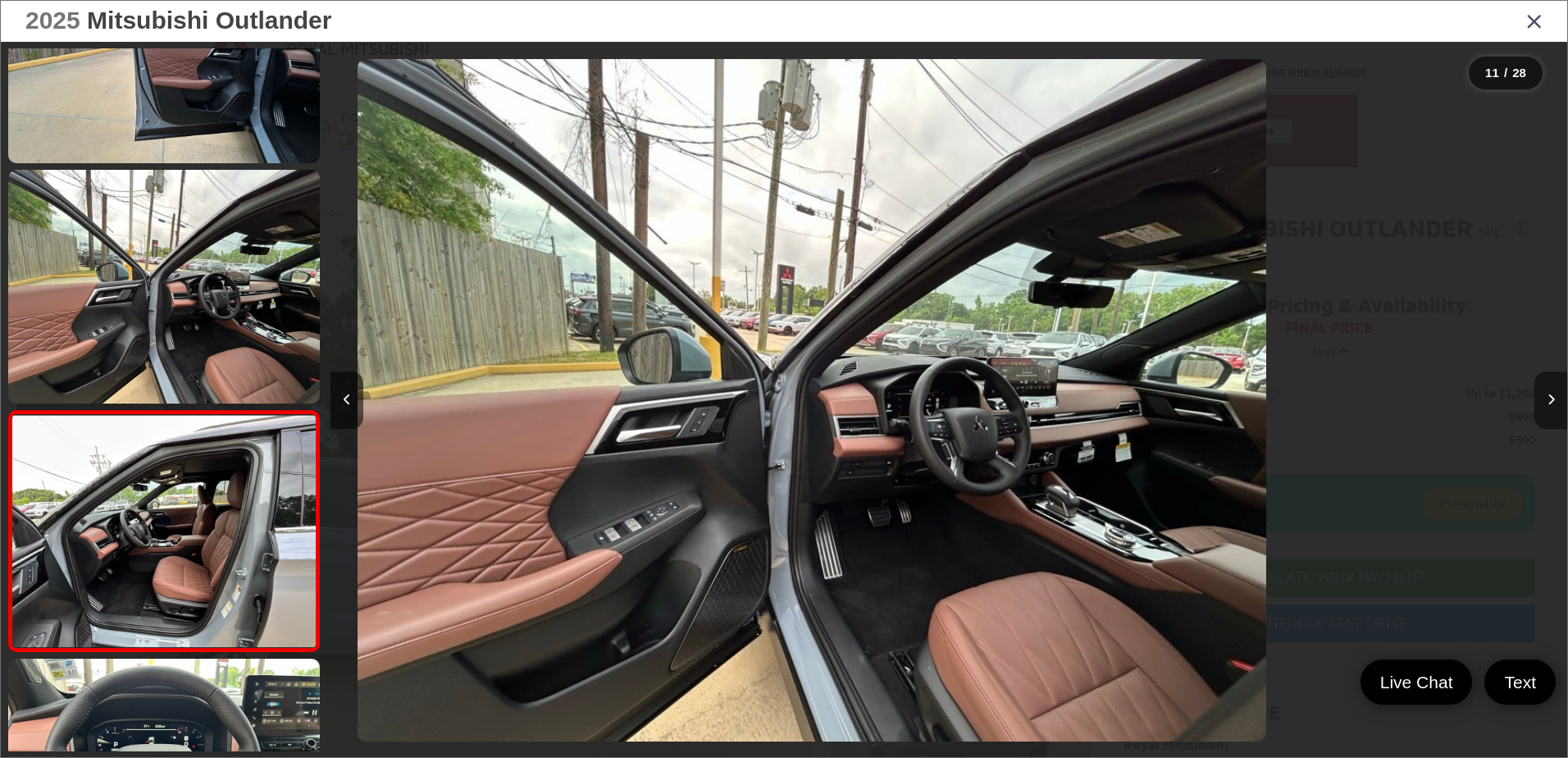
scroll to position [0, 0]
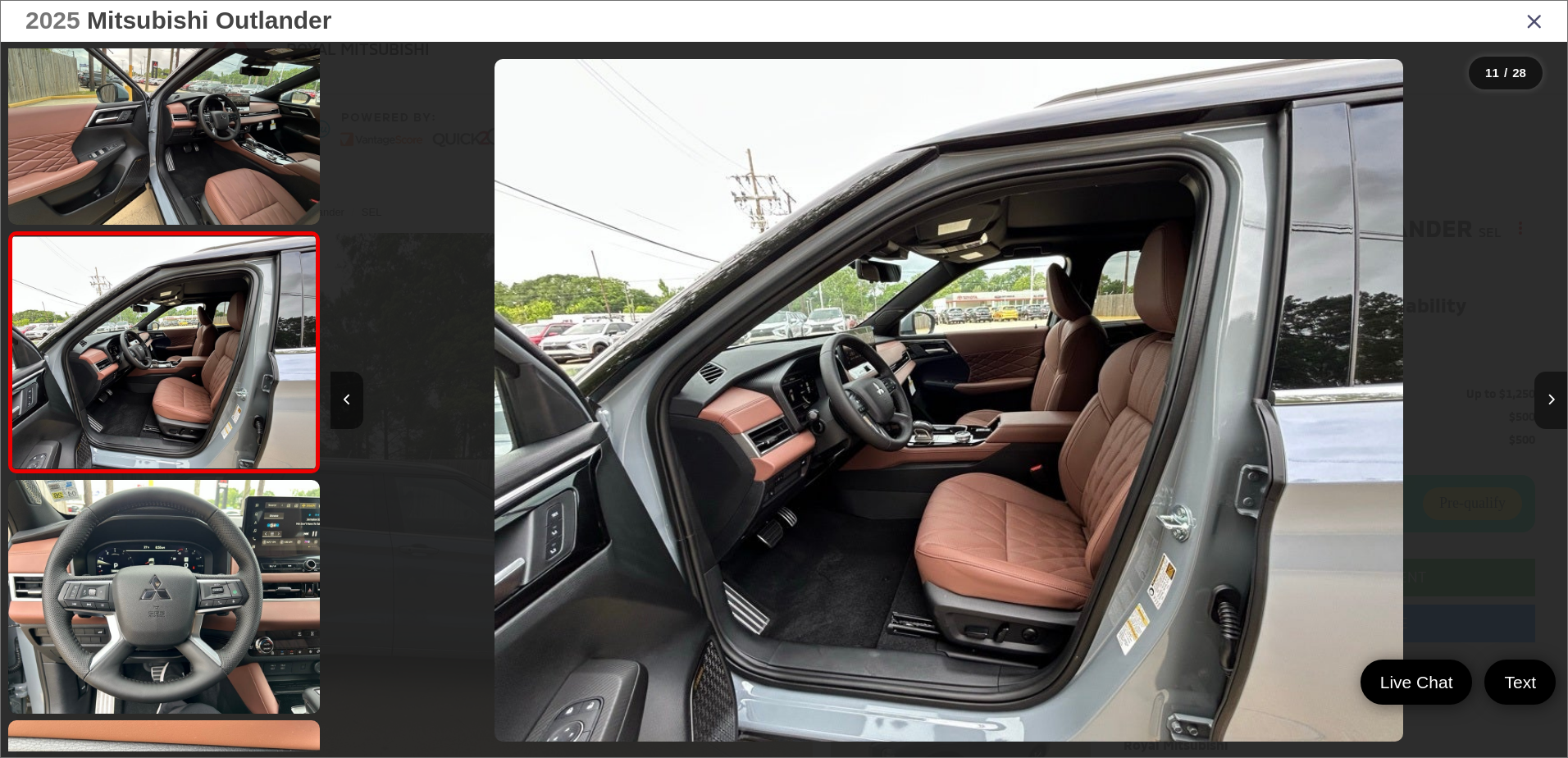
click at [1548, 400] on icon "Next image" at bounding box center [1551, 399] width 7 height 11
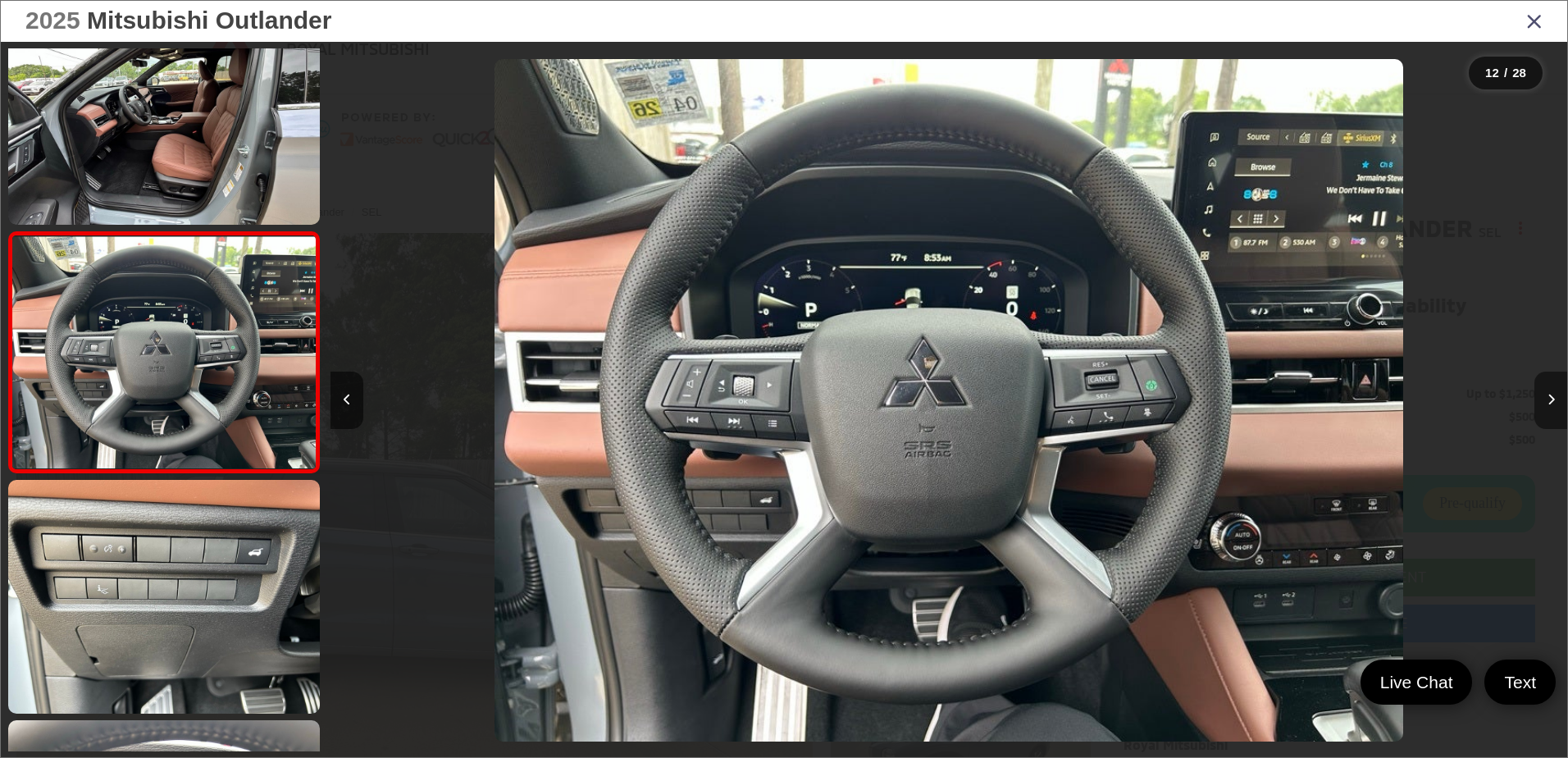
click at [1548, 400] on icon "Next image" at bounding box center [1551, 399] width 7 height 11
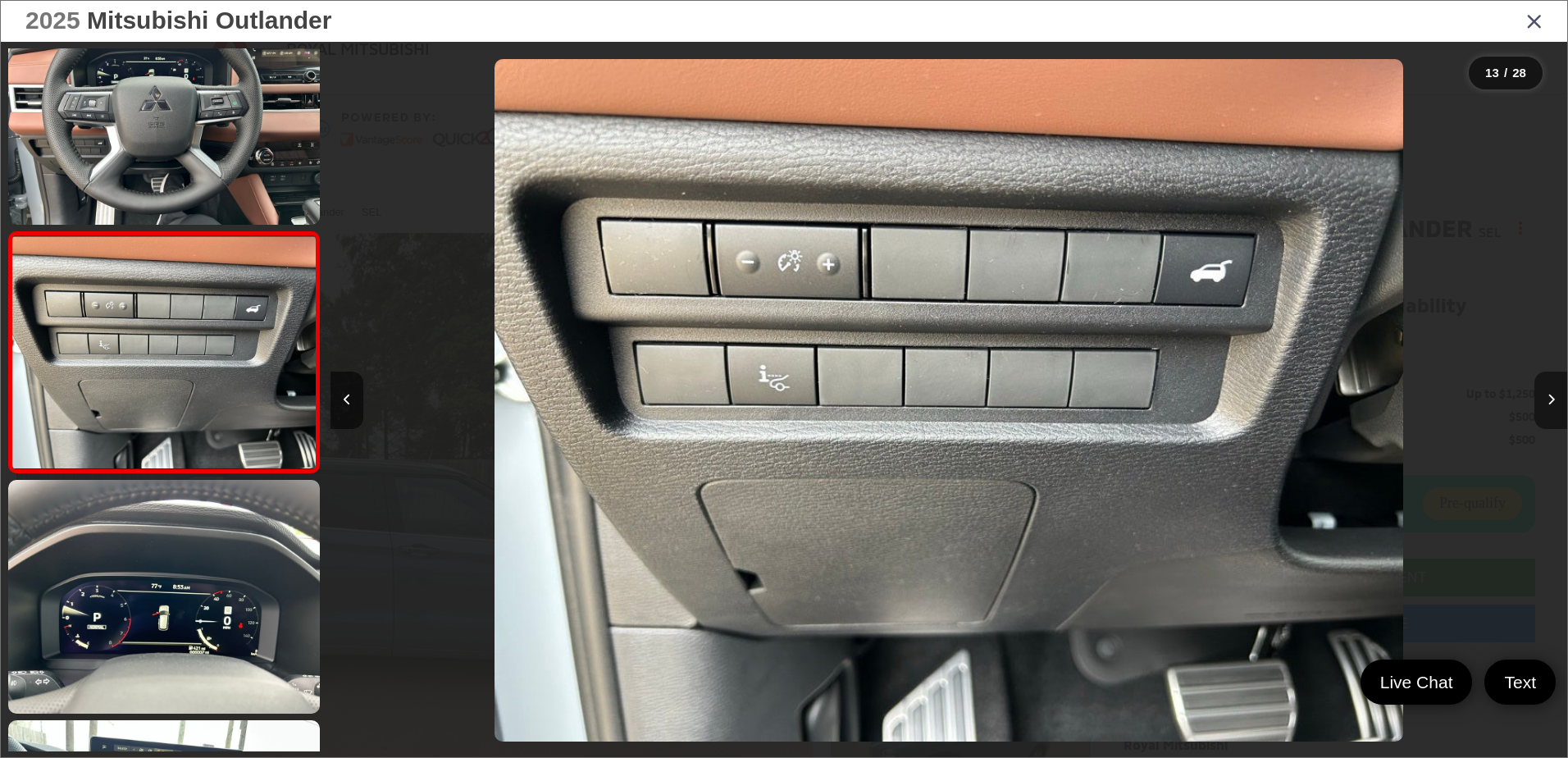
click at [1548, 400] on icon "Next image" at bounding box center [1551, 399] width 7 height 11
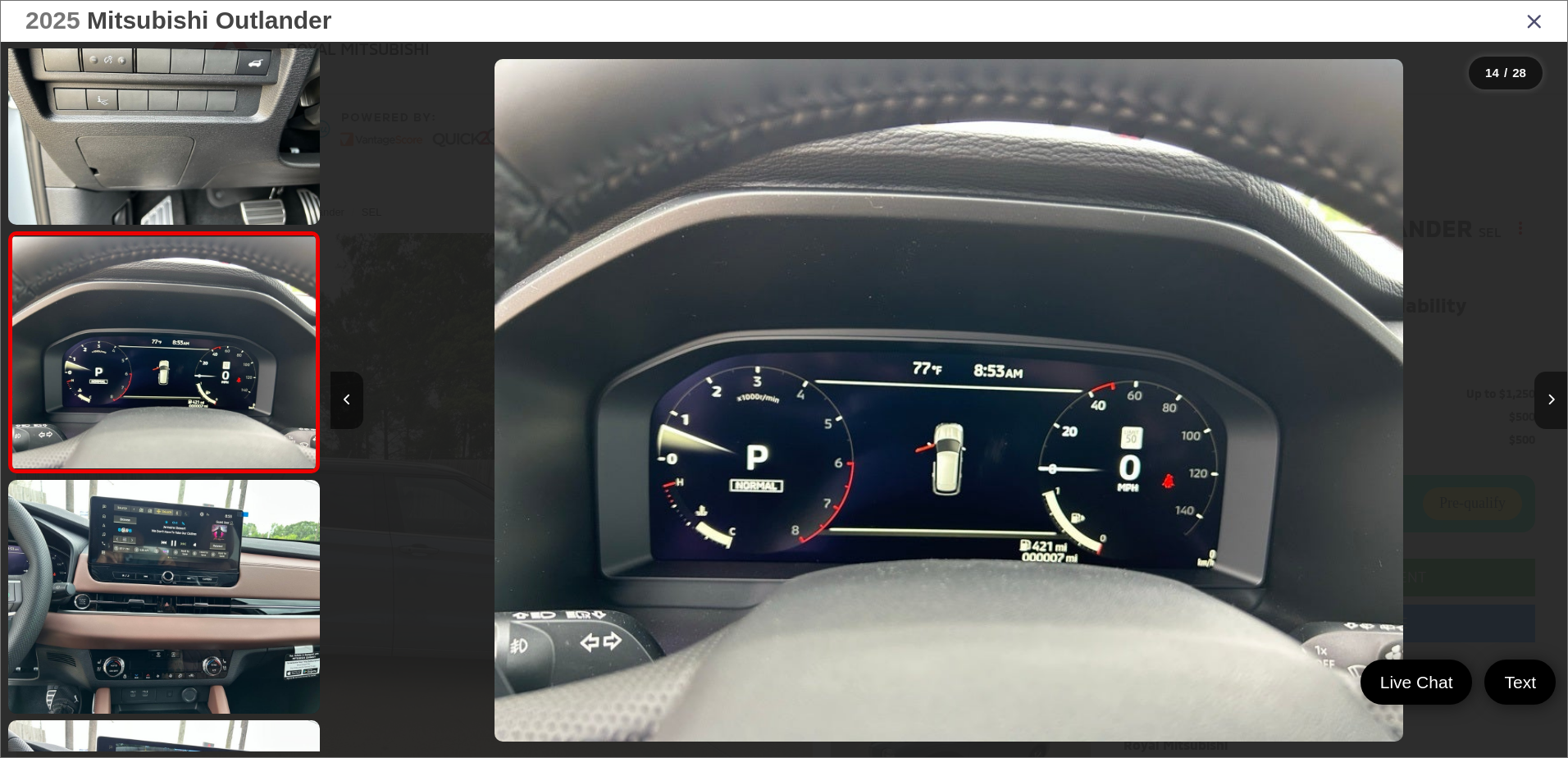
click at [1548, 400] on icon "Next image" at bounding box center [1551, 399] width 7 height 11
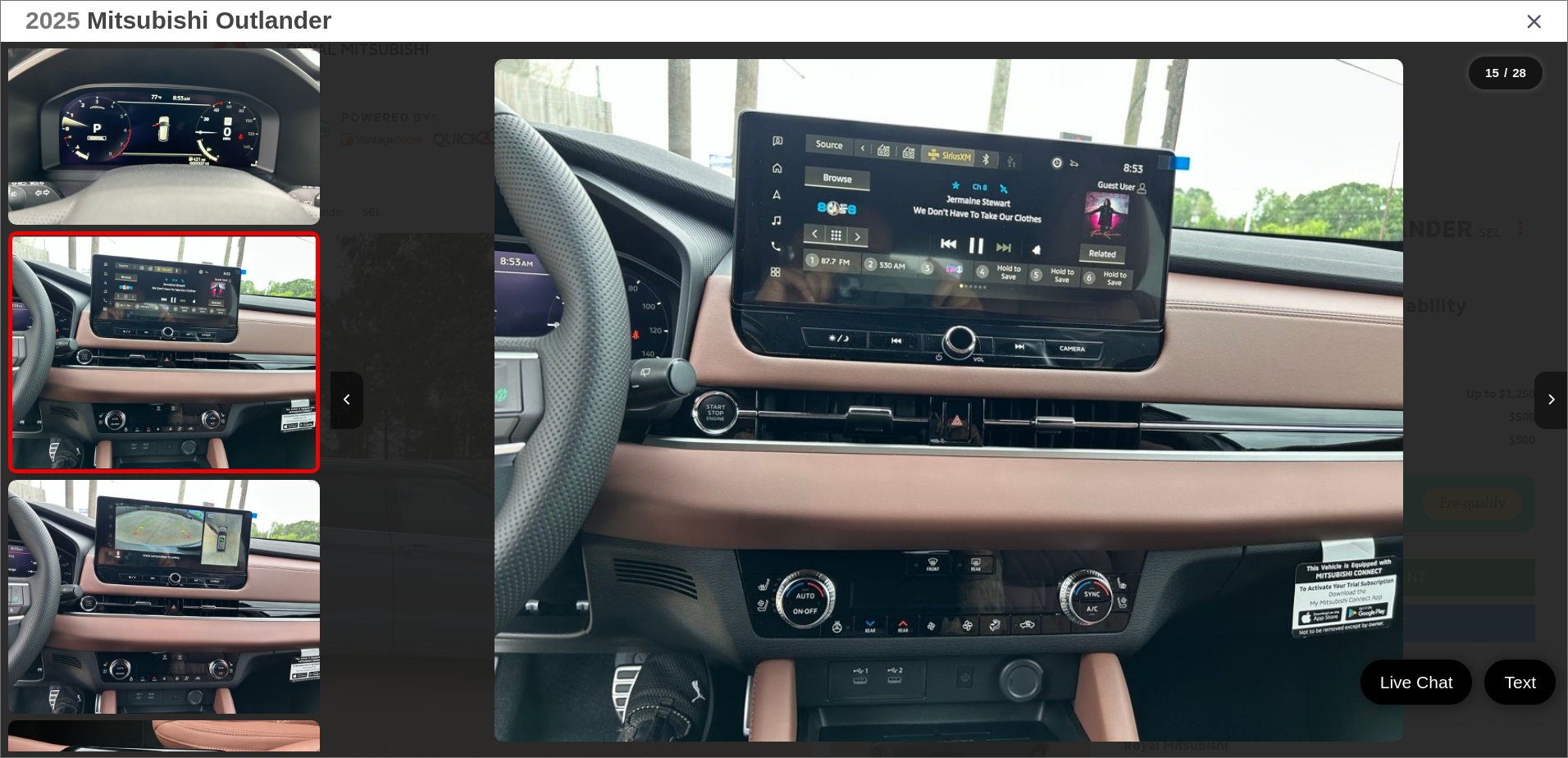
click at [1548, 400] on icon "Next image" at bounding box center [1551, 399] width 7 height 11
